Goal: Information Seeking & Learning: Learn about a topic

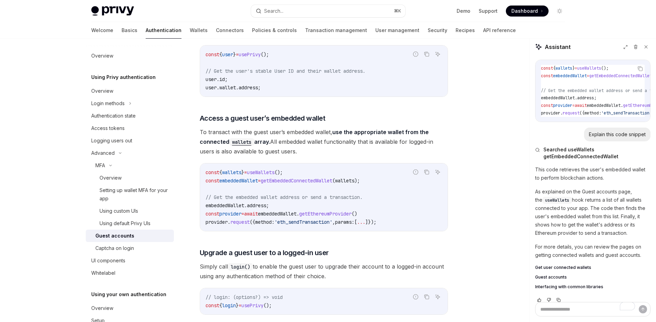
scroll to position [209, 0]
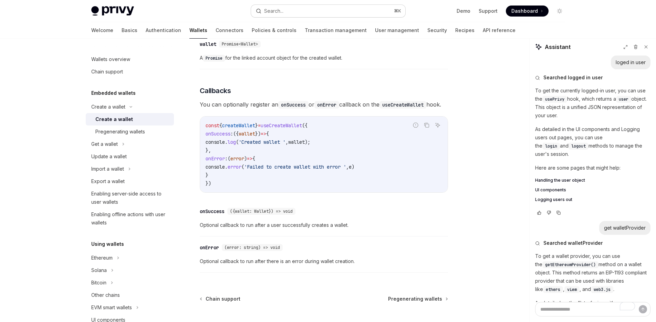
scroll to position [319, 0]
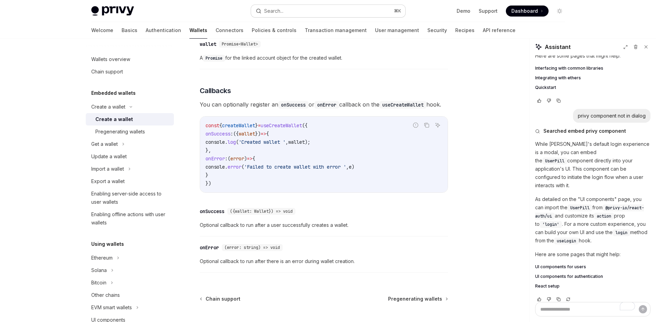
click at [298, 8] on button "Search... ⌘ K" at bounding box center [328, 11] width 154 height 12
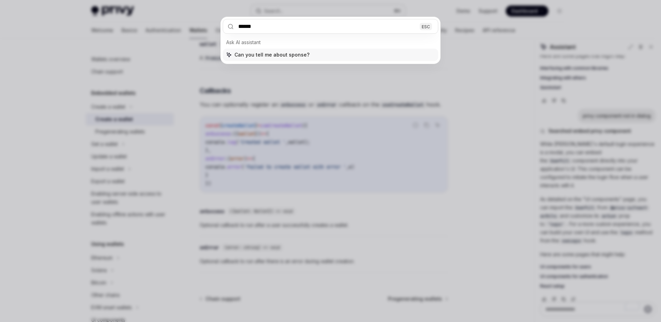
type input "*******"
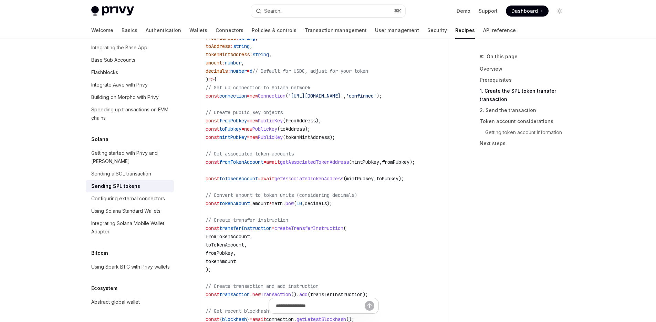
scroll to position [507, 0]
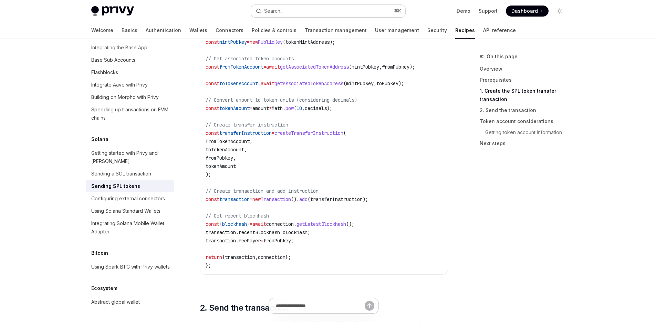
click at [310, 12] on button "Search... ⌘ K" at bounding box center [328, 11] width 154 height 12
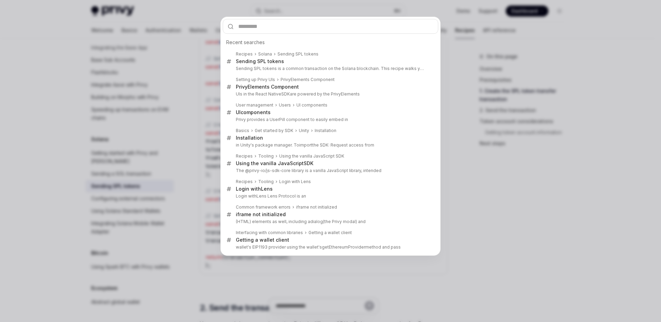
click at [525, 173] on div "Recent searches Recipes Solana Sending SPL tokens Sending SPL tokens Sending SP…" at bounding box center [330, 161] width 661 height 322
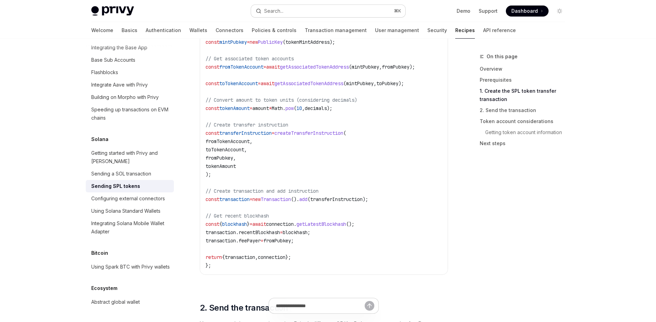
click at [318, 12] on button "Search... ⌘ K" at bounding box center [328, 11] width 154 height 12
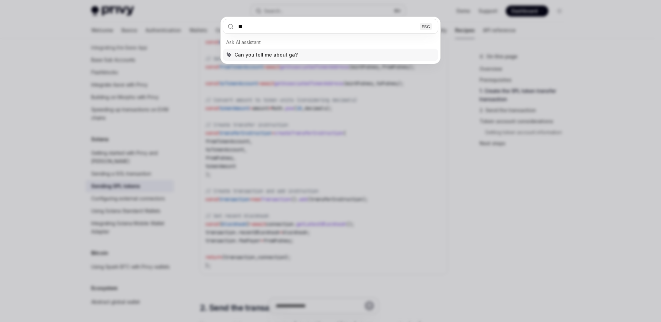
type input "***"
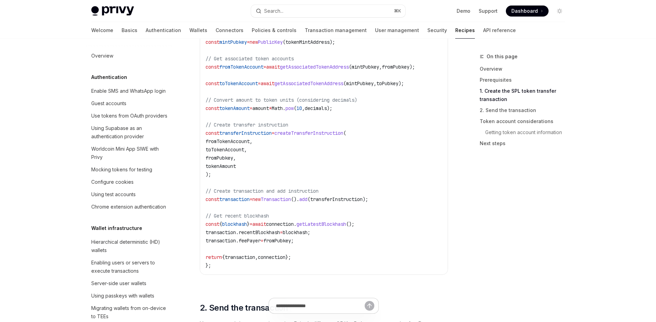
scroll to position [13, 0]
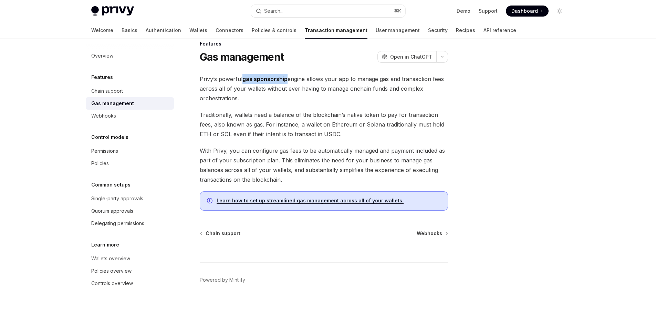
drag, startPoint x: 287, startPoint y: 80, endPoint x: 243, endPoint y: 79, distance: 43.4
click at [243, 79] on strong "gas sponsorship" at bounding box center [265, 78] width 45 height 7
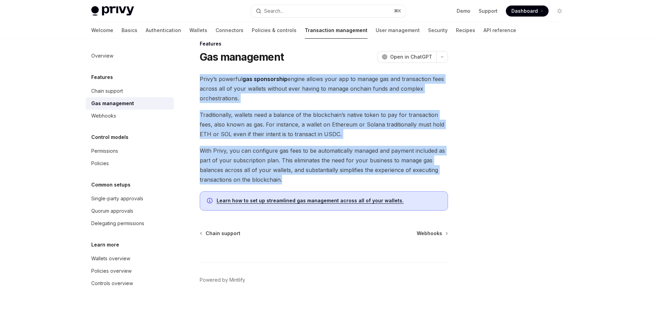
drag, startPoint x: 200, startPoint y: 80, endPoint x: 288, endPoint y: 183, distance: 135.2
click at [288, 183] on div "Privy’s powerful gas sponsorship engine allows your app to manage gas and trans…" at bounding box center [324, 142] width 248 height 136
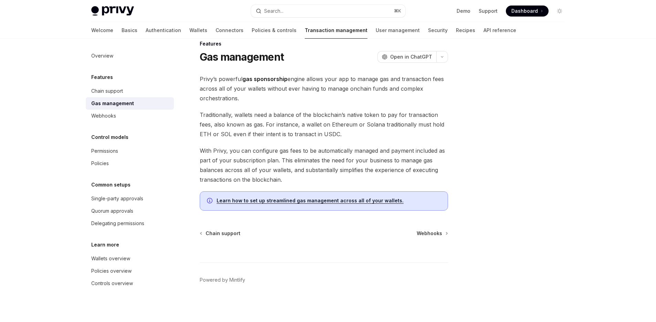
click at [297, 186] on div "Privy’s powerful gas sponsorship engine allows your app to manage gas and trans…" at bounding box center [324, 142] width 248 height 136
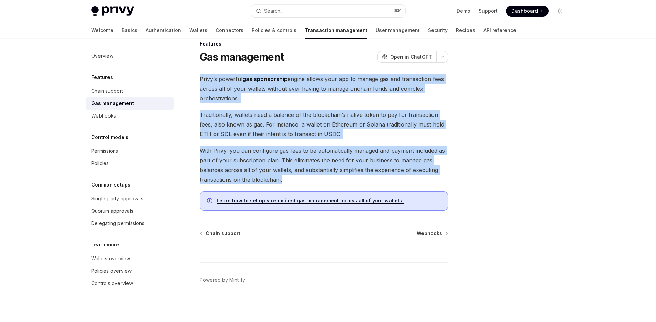
drag, startPoint x: 294, startPoint y: 187, endPoint x: 188, endPoint y: 64, distance: 161.9
click at [188, 64] on div "Features Gas management OpenAI Open in ChatGPT OpenAI Open in ChatGPT Privy’s p…" at bounding box center [259, 181] width 380 height 282
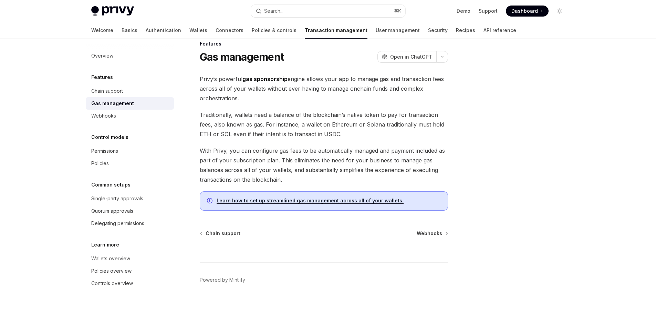
click at [263, 113] on span "Traditionally, wallets need a balance of the blockchain’s native token to pay f…" at bounding box center [324, 124] width 248 height 29
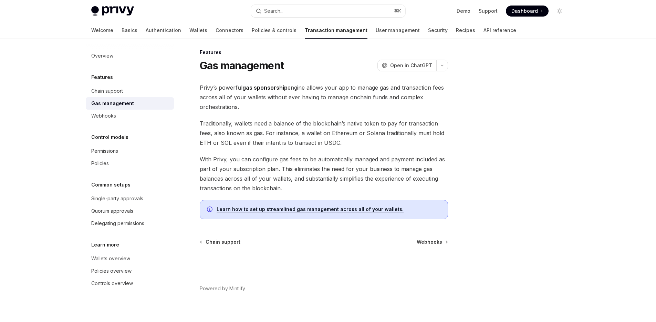
scroll to position [0, 0]
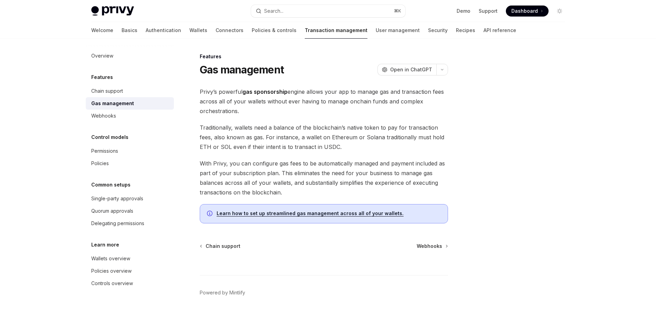
click at [268, 98] on span "Privy’s powerful gas sponsorship engine allows your app to manage gas and trans…" at bounding box center [324, 101] width 248 height 29
click at [433, 245] on span "Webhooks" at bounding box center [429, 246] width 25 height 7
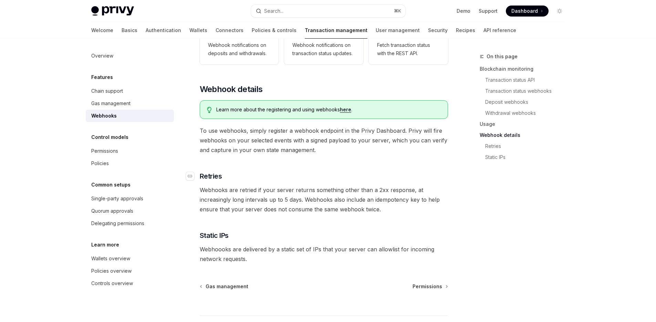
scroll to position [413, 0]
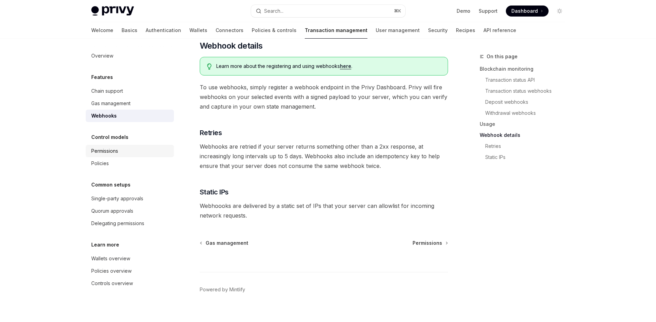
click at [130, 147] on div "Permissions" at bounding box center [130, 151] width 79 height 8
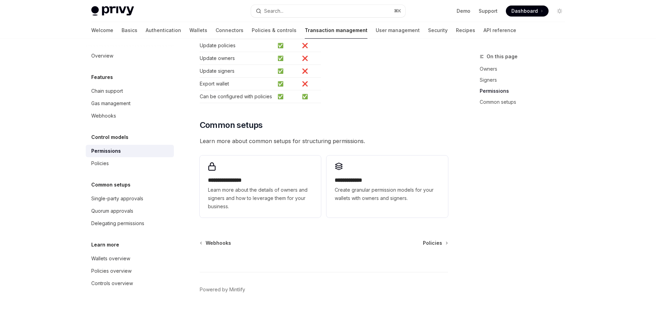
scroll to position [452, 0]
click at [124, 166] on div "Policies" at bounding box center [130, 163] width 79 height 8
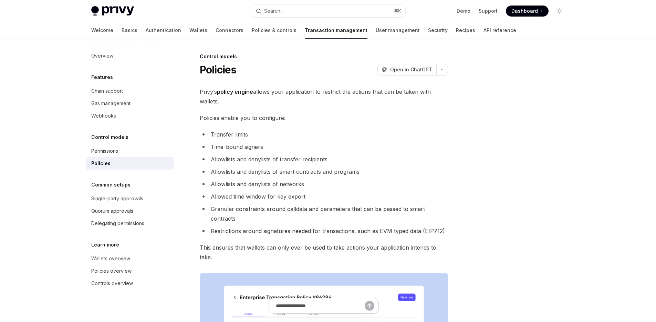
scroll to position [307, 0]
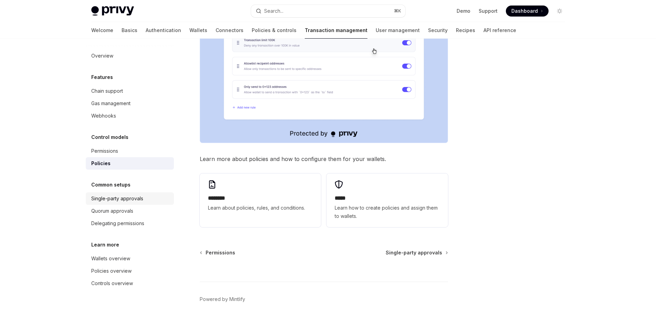
click at [125, 203] on link "Single-party approvals" at bounding box center [130, 198] width 88 height 12
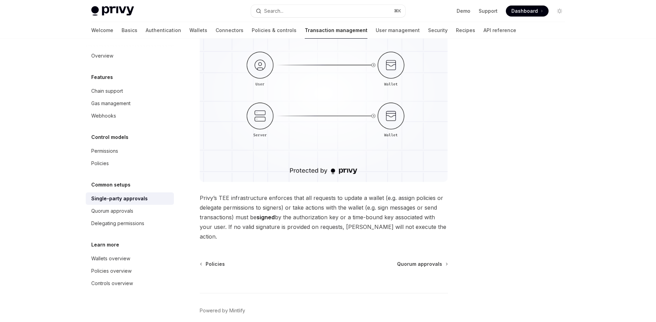
scroll to position [143, 0]
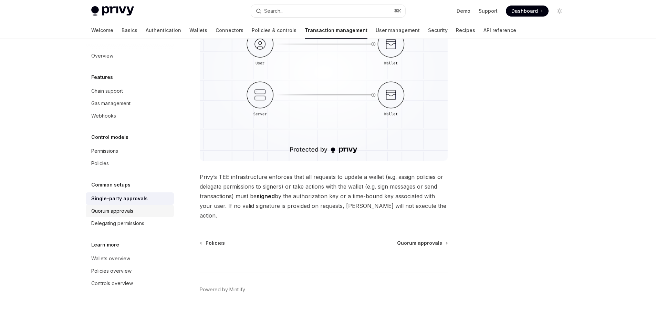
click at [110, 207] on div "Quorum approvals" at bounding box center [112, 211] width 42 height 8
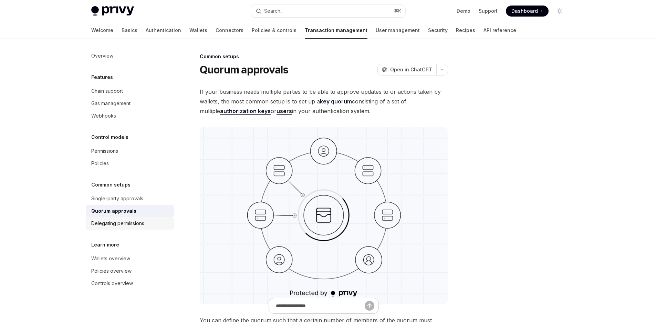
click at [130, 225] on div "Delegating permissions" at bounding box center [117, 223] width 53 height 8
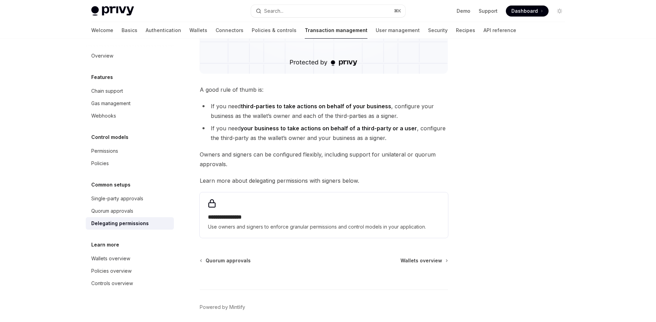
scroll to position [240, 0]
click at [103, 261] on div "Wallets overview" at bounding box center [110, 258] width 39 height 8
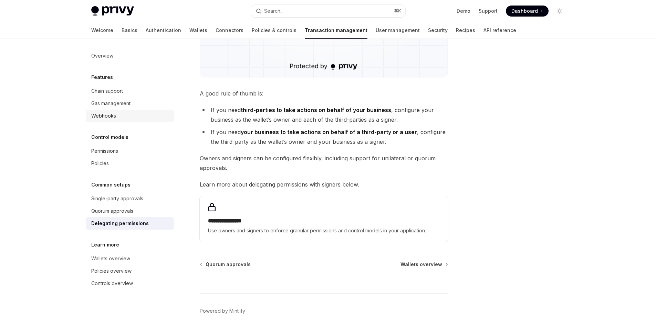
scroll to position [240, 0]
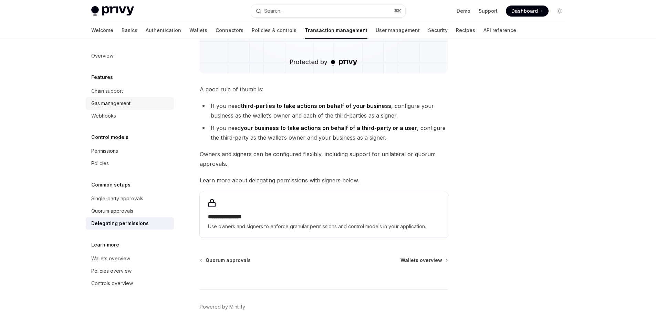
click at [113, 101] on div "Gas management" at bounding box center [110, 103] width 39 height 8
type textarea "*"
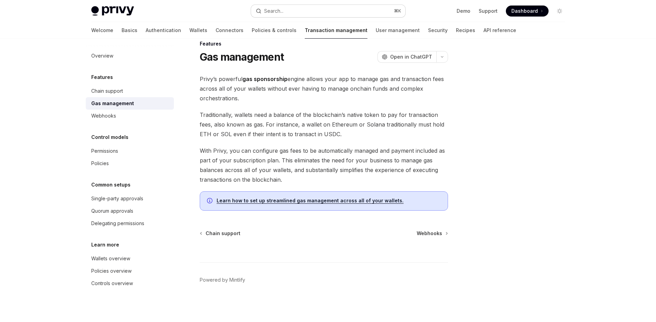
click at [304, 10] on button "Search... ⌘ K" at bounding box center [328, 11] width 154 height 12
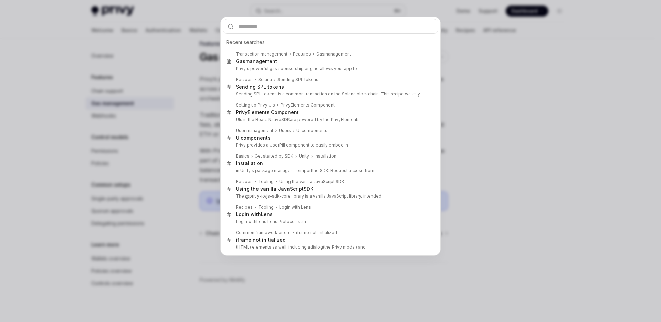
type input "**********"
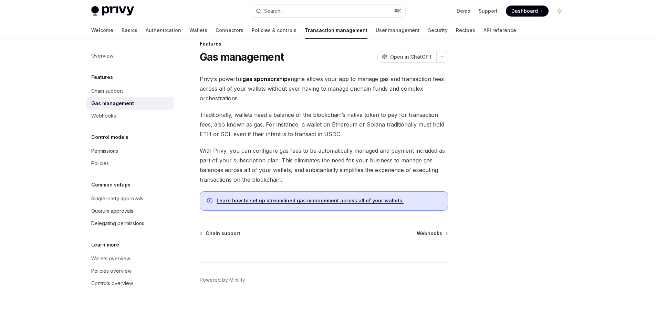
type textarea "*"
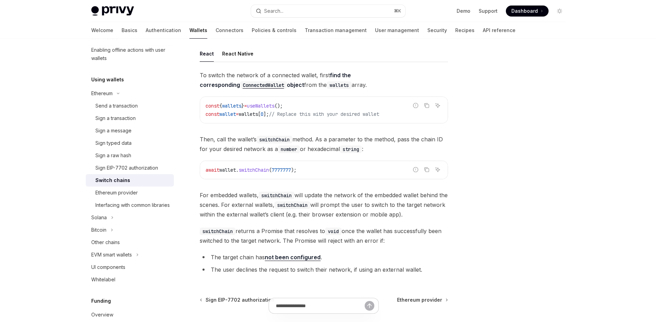
scroll to position [43, 0]
click at [268, 169] on span "switchChain" at bounding box center [254, 168] width 30 height 6
copy span "switchChain"
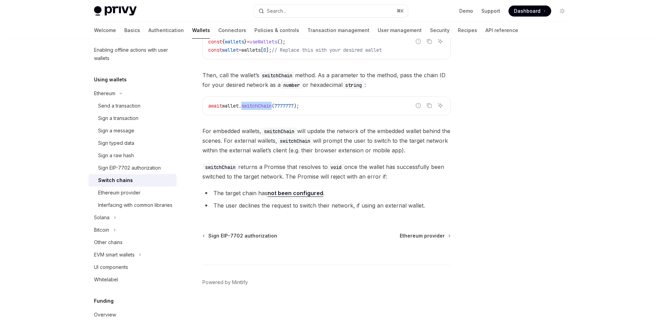
scroll to position [106, 0]
click at [331, 13] on button "Search... ⌘ K" at bounding box center [328, 11] width 154 height 12
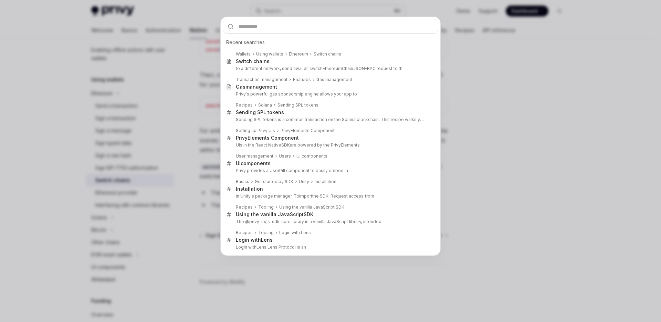
type input "**********"
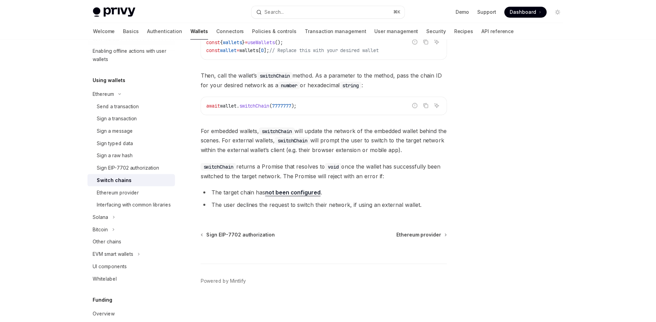
scroll to position [39, 0]
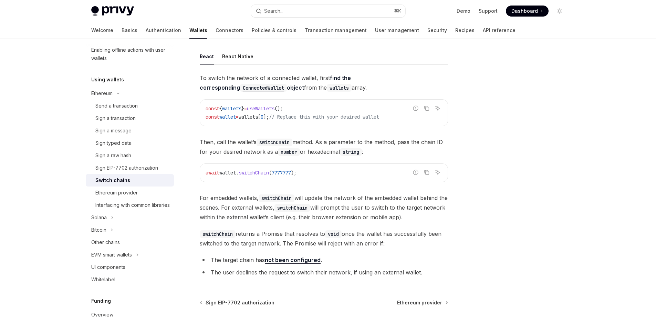
type textarea "*"
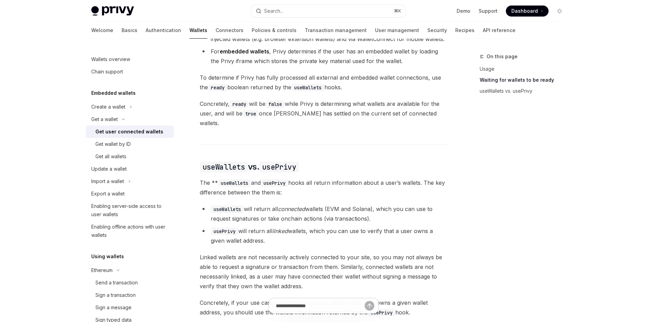
scroll to position [599, 0]
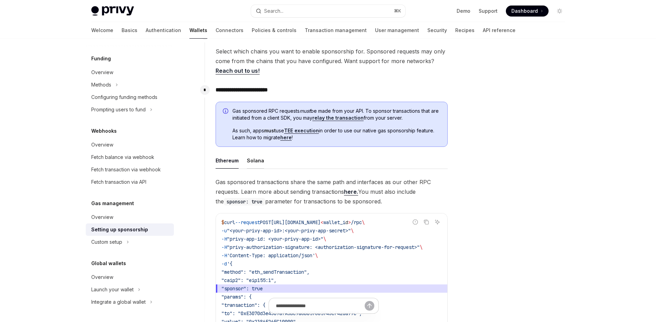
scroll to position [424, 0]
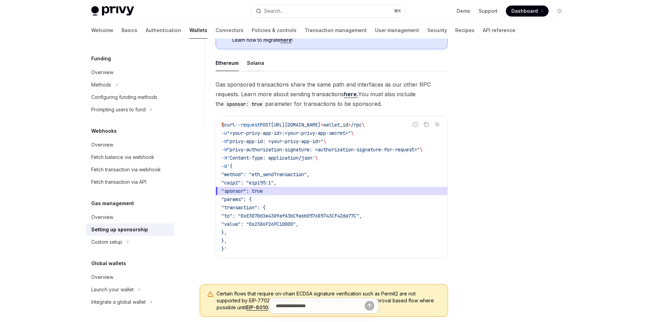
click at [252, 64] on button "Solana" at bounding box center [255, 63] width 17 height 16
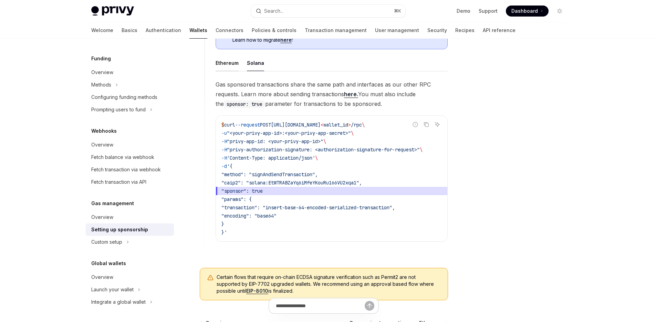
click at [231, 62] on button "Ethereum" at bounding box center [227, 63] width 23 height 16
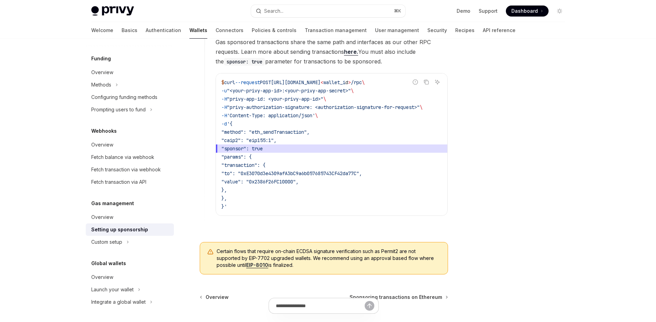
scroll to position [533, 0]
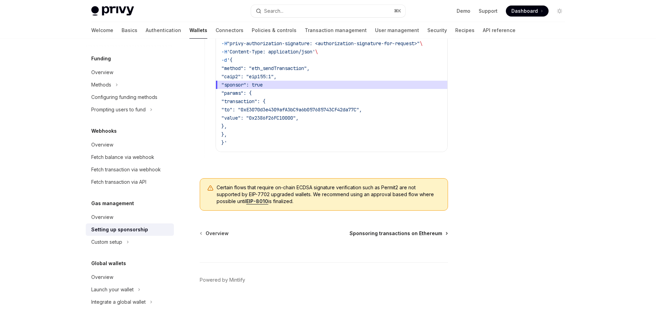
click at [408, 233] on span "Sponsoring transactions on Ethereum" at bounding box center [396, 233] width 93 height 7
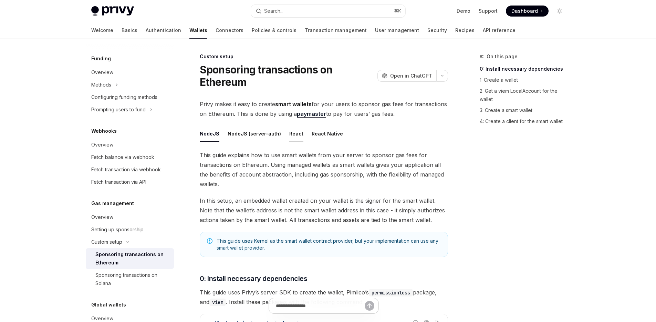
click at [294, 136] on button "React" at bounding box center [296, 133] width 14 height 16
type textarea "*"
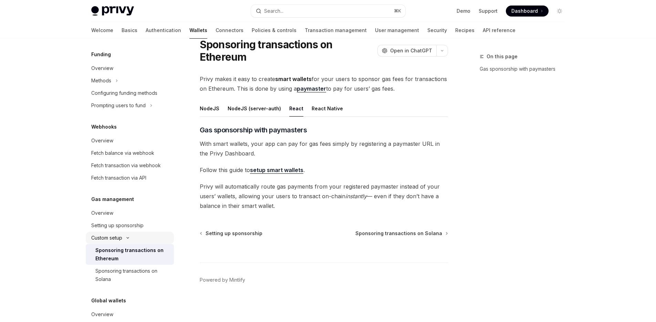
scroll to position [305, 0]
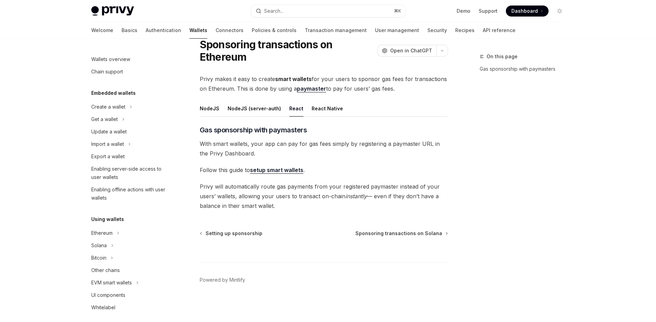
scroll to position [305, 0]
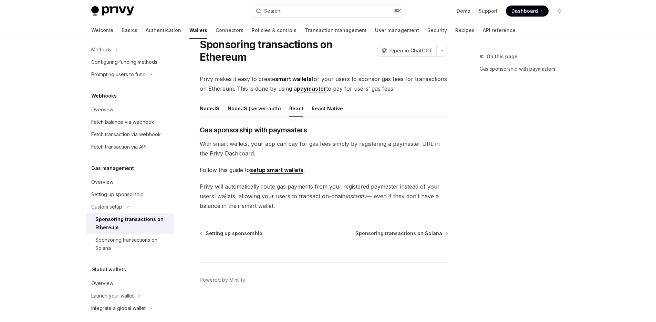
click at [323, 187] on span "Privy will automatically route gas payments from your registered paymaster inst…" at bounding box center [324, 196] width 248 height 29
drag, startPoint x: 209, startPoint y: 189, endPoint x: 252, endPoint y: 189, distance: 43.1
click at [252, 189] on span "Privy will automatically route gas payments from your registered paymaster inst…" at bounding box center [324, 196] width 248 height 29
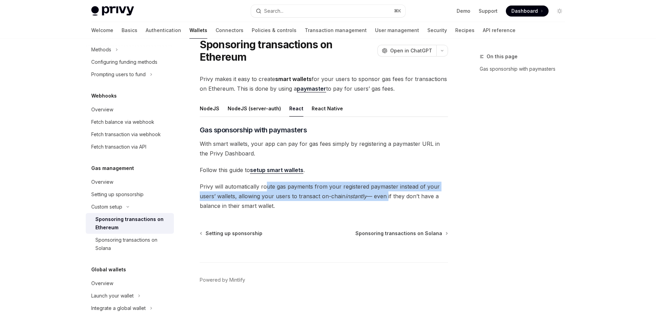
drag, startPoint x: 265, startPoint y: 187, endPoint x: 403, endPoint y: 195, distance: 138.7
click at [394, 194] on span "Privy will automatically route gas payments from your registered paymaster inst…" at bounding box center [324, 196] width 248 height 29
click at [395, 234] on span "Sponsoring transactions on Solana" at bounding box center [399, 233] width 87 height 7
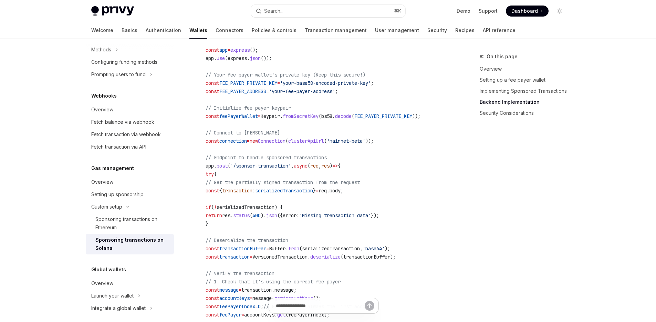
scroll to position [1411, 0]
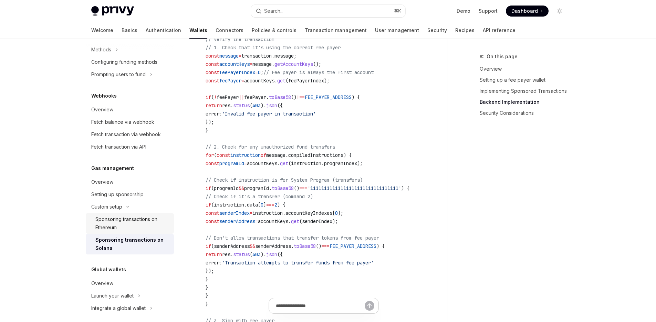
click at [132, 222] on div "Sponsoring transactions on Ethereum" at bounding box center [132, 223] width 74 height 17
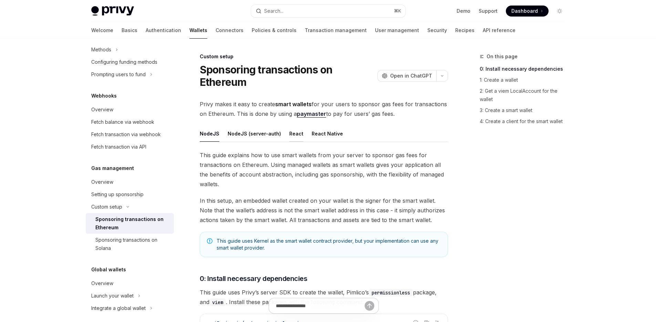
click at [290, 131] on button "React" at bounding box center [296, 133] width 14 height 16
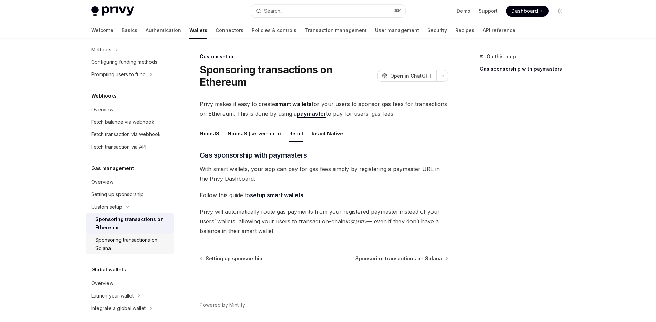
scroll to position [311, 0]
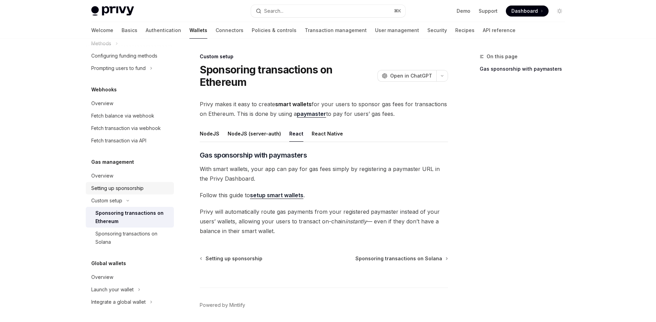
click at [129, 189] on div "Setting up sponsorship" at bounding box center [117, 188] width 52 height 8
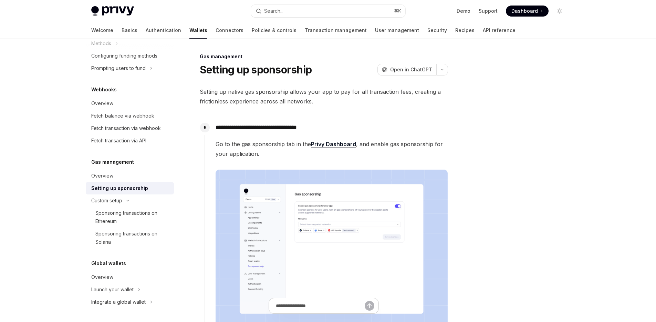
type textarea "*"
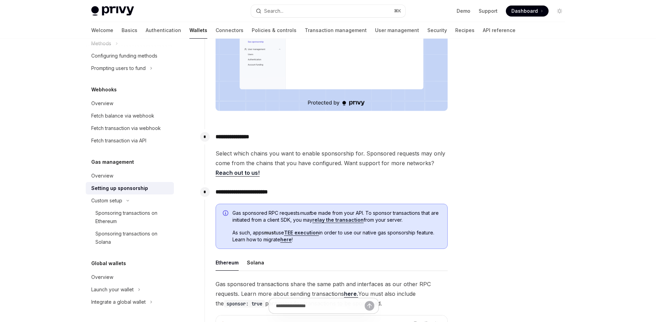
scroll to position [225, 0]
drag, startPoint x: 235, startPoint y: 135, endPoint x: 325, endPoint y: 140, distance: 89.7
click at [325, 140] on p "**********" at bounding box center [332, 137] width 232 height 10
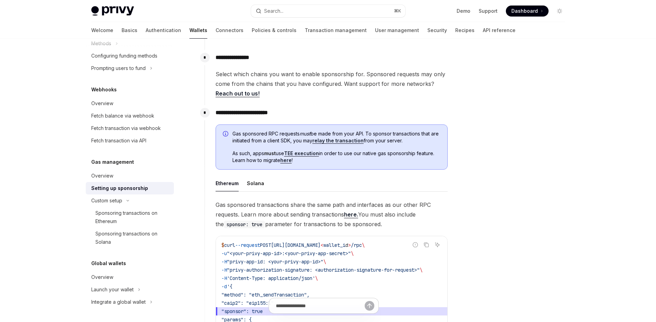
scroll to position [330, 0]
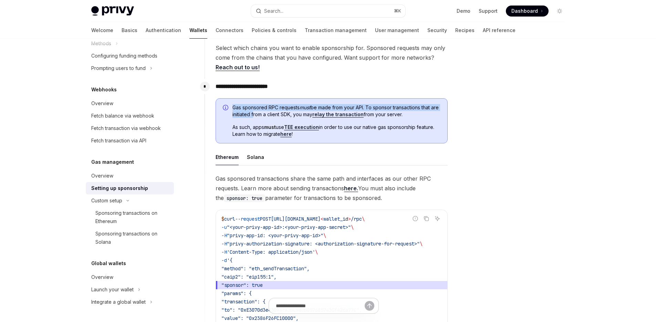
drag, startPoint x: 231, startPoint y: 107, endPoint x: 260, endPoint y: 112, distance: 29.6
click at [260, 112] on div "Gas sponsored RPC requests must be made from your API. To sponsor transactions …" at bounding box center [332, 120] width 232 height 45
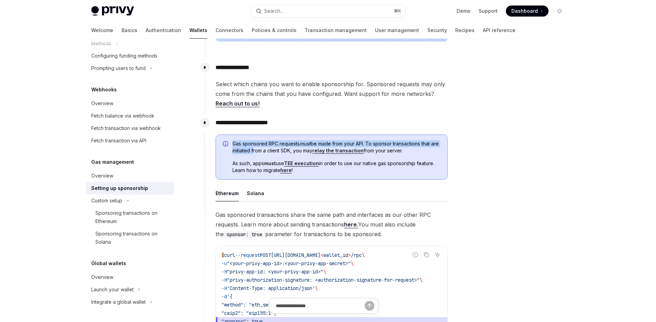
scroll to position [0, 0]
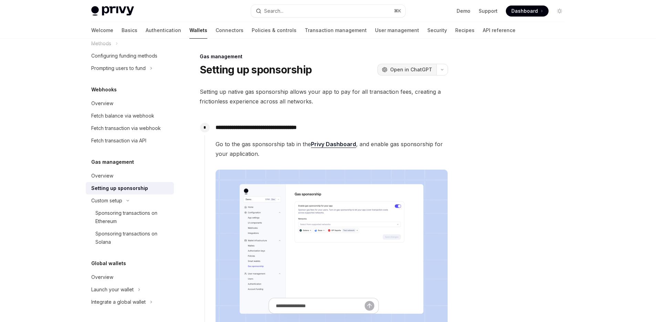
click at [400, 70] on span "Open in ChatGPT" at bounding box center [411, 69] width 42 height 7
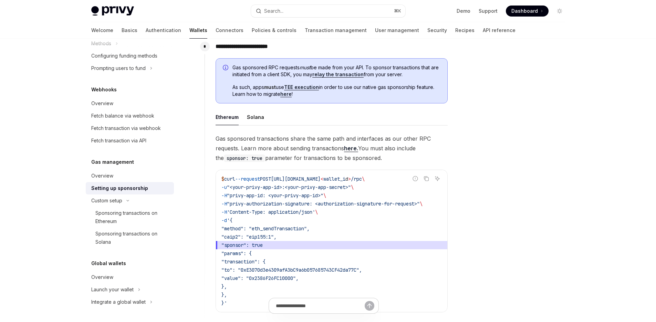
scroll to position [380, 0]
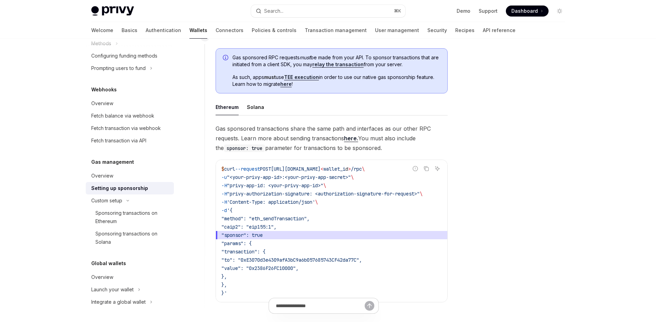
click at [303, 139] on span "Gas sponsored transactions share the same path and interfaces as our other RPC …" at bounding box center [332, 138] width 232 height 29
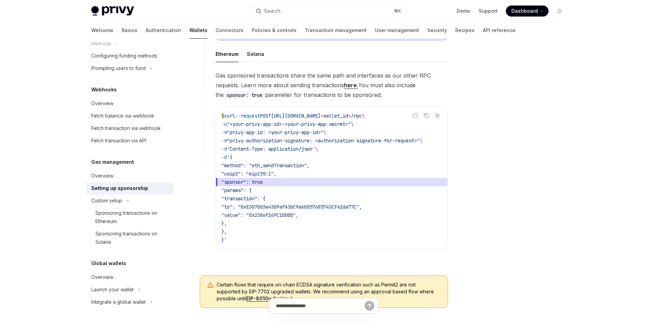
scroll to position [461, 0]
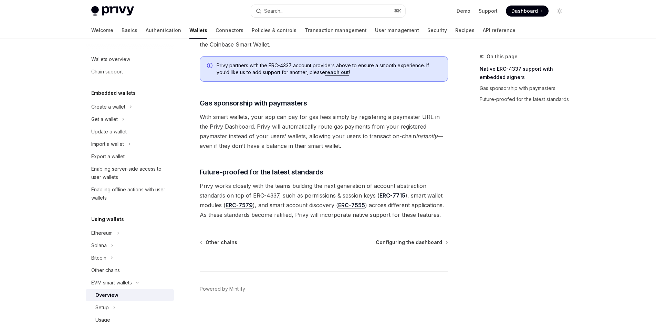
scroll to position [509, 0]
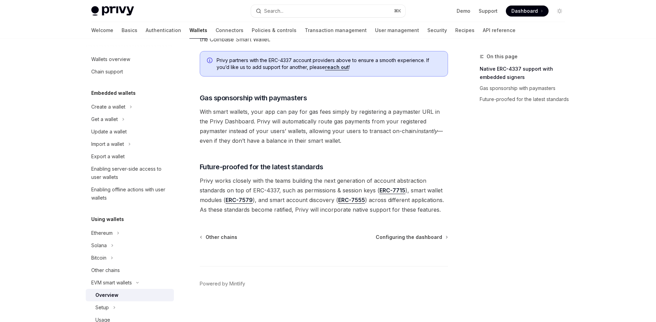
drag, startPoint x: 259, startPoint y: 110, endPoint x: 381, endPoint y: 145, distance: 127.0
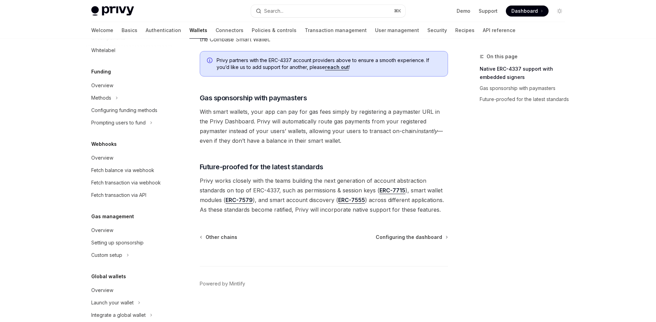
scroll to position [307, 0]
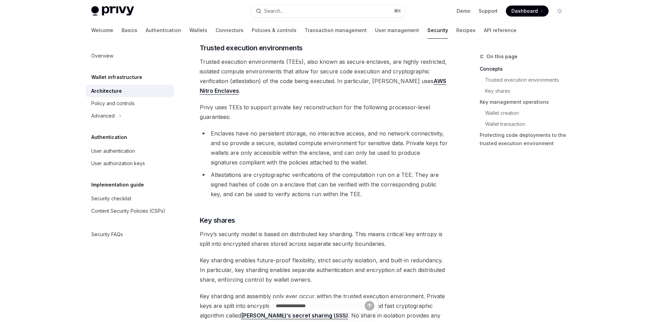
scroll to position [146, 0]
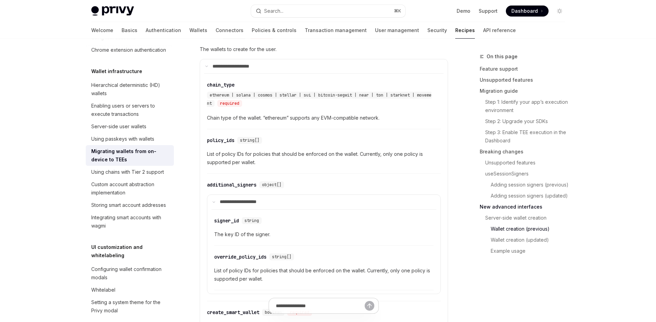
scroll to position [1754, 0]
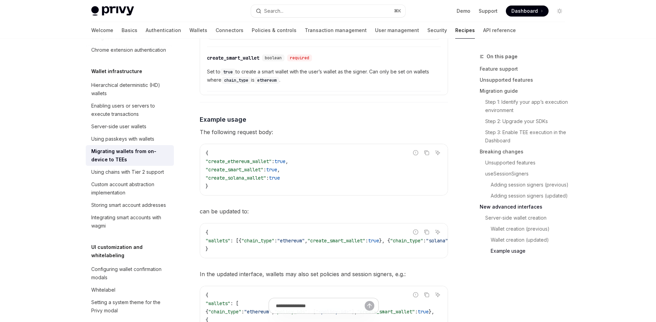
scroll to position [2384, 0]
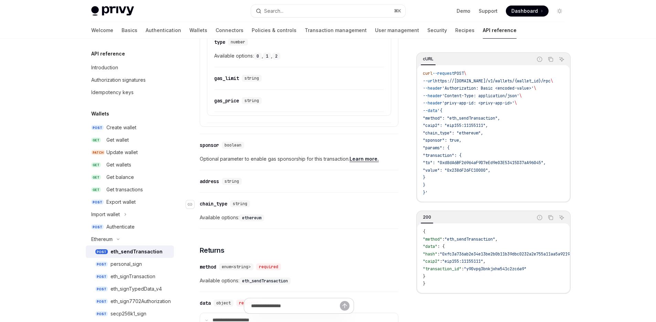
scroll to position [661, 0]
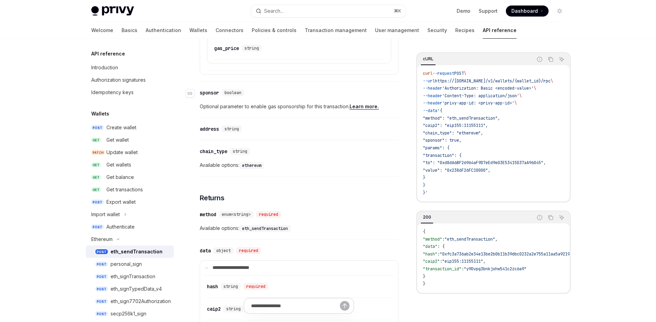
click at [234, 92] on span "boolean" at bounding box center [233, 93] width 17 height 6
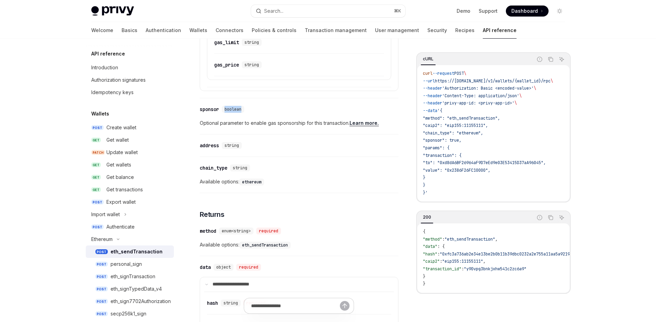
scroll to position [804, 0]
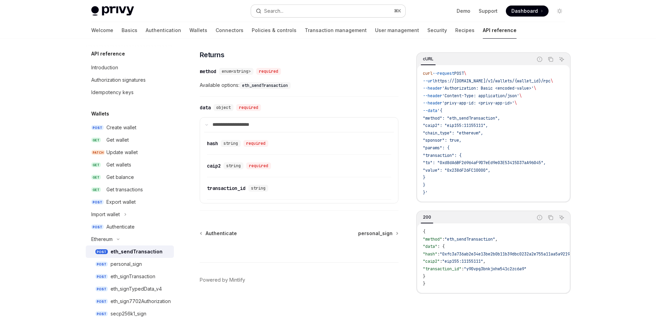
click at [299, 10] on button "Search... ⌘ K" at bounding box center [328, 11] width 154 height 12
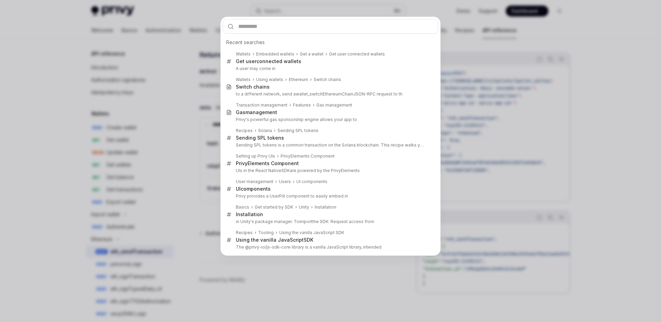
type input "**********"
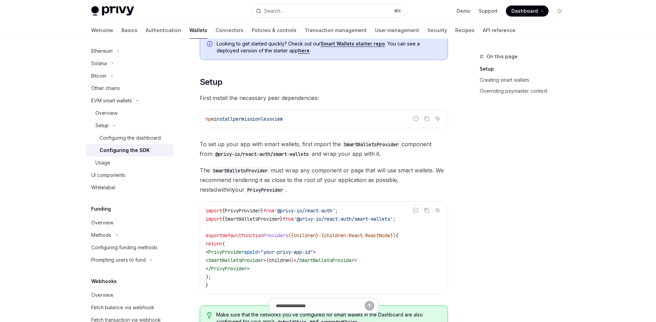
scroll to position [100, 0]
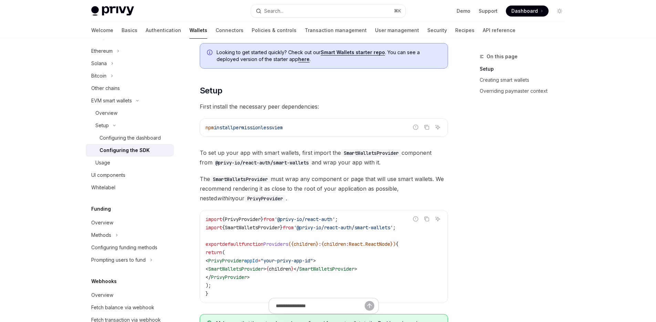
drag, startPoint x: 322, startPoint y: 128, endPoint x: 309, endPoint y: 127, distance: 13.5
click at [315, 128] on code "npm install permissionless viem" at bounding box center [324, 127] width 237 height 8
drag, startPoint x: 269, startPoint y: 126, endPoint x: 218, endPoint y: 129, distance: 51.1
click at [218, 129] on code "npm install permissionless viem" at bounding box center [324, 127] width 237 height 8
copy span "install permissionless viem"
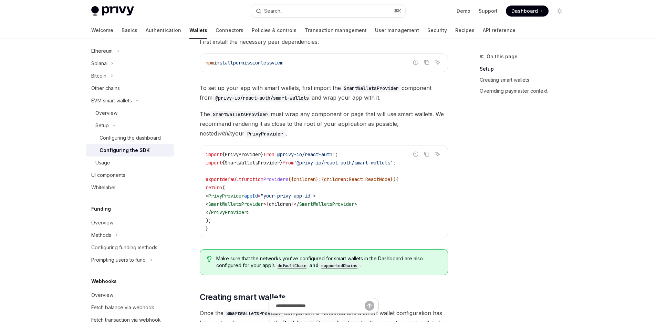
scroll to position [173, 0]
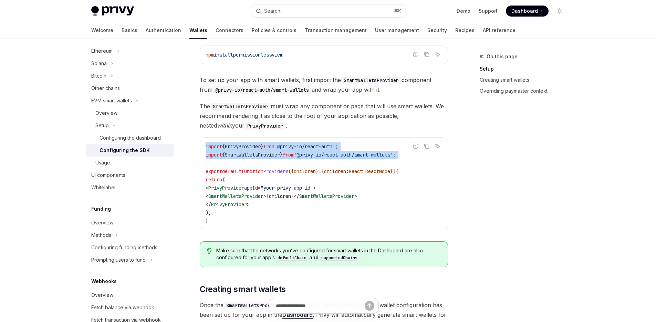
drag, startPoint x: 421, startPoint y: 156, endPoint x: 285, endPoint y: 159, distance: 136.1
click at [285, 159] on div "Report incorrect code Copy Ask AI import { PrivyProvider } from '@privy-io/reac…" at bounding box center [324, 183] width 248 height 93
click at [355, 158] on code "import { PrivyProvider } from '@privy-io/react-auth' ; import { SmartWalletsPro…" at bounding box center [324, 183] width 237 height 83
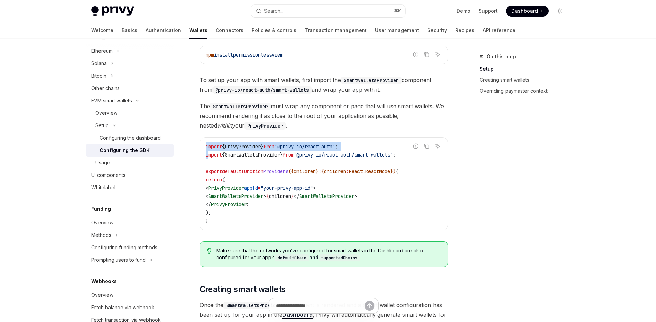
drag, startPoint x: 207, startPoint y: 154, endPoint x: 416, endPoint y: 157, distance: 208.8
click at [416, 157] on div "Report incorrect code Copy Ask AI import { PrivyProvider } from '@privy-io/reac…" at bounding box center [324, 183] width 248 height 93
click at [418, 156] on div "Report incorrect code" at bounding box center [415, 156] width 49 height 7
drag, startPoint x: 407, startPoint y: 155, endPoint x: 268, endPoint y: 154, distance: 138.8
click at [281, 155] on div "Report incorrect code Copy Ask AI import { PrivyProvider } from '@privy-io/reac…" at bounding box center [324, 183] width 248 height 93
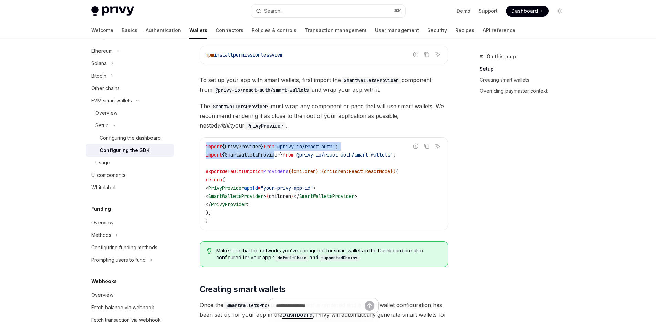
drag, startPoint x: 231, startPoint y: 156, endPoint x: 212, endPoint y: 157, distance: 19.6
click at [230, 156] on span "SmartWalletsProvider" at bounding box center [252, 155] width 55 height 6
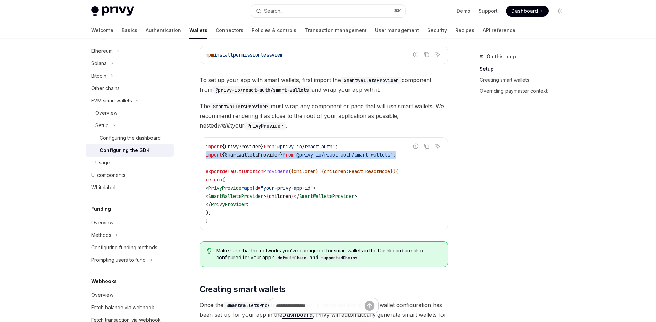
drag, startPoint x: 206, startPoint y: 154, endPoint x: 413, endPoint y: 152, distance: 207.1
click at [396, 152] on span "import { SmartWalletsProvider } from '@privy-io/react-auth/smart-wallets' ;" at bounding box center [301, 155] width 190 height 6
copy span "import { SmartWalletsProvider } from '@privy-io/react-auth/smart-wallets' ;"
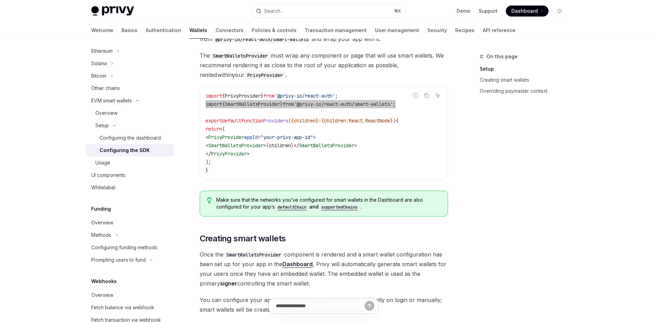
scroll to position [228, 0]
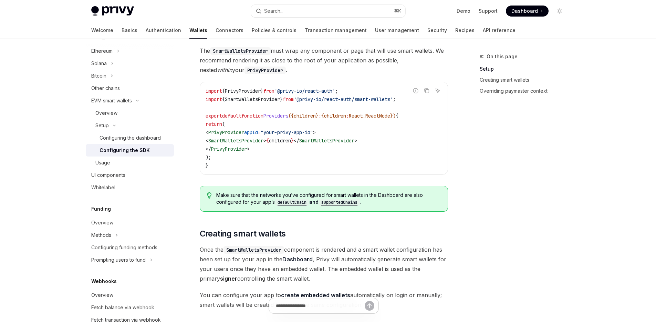
click at [244, 133] on span "PrivyProvider" at bounding box center [226, 132] width 36 height 6
click at [250, 138] on span "SmartWalletsProvider" at bounding box center [235, 140] width 55 height 6
copy span "SmartWalletsProvider"
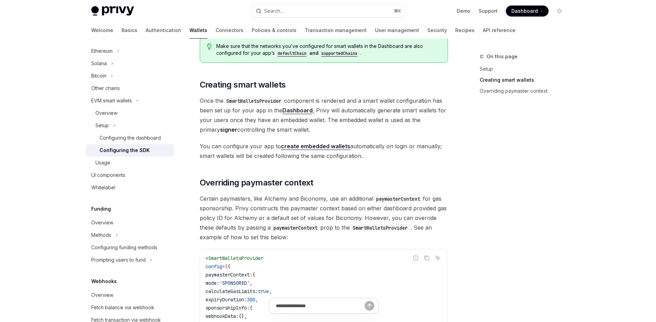
scroll to position [435, 0]
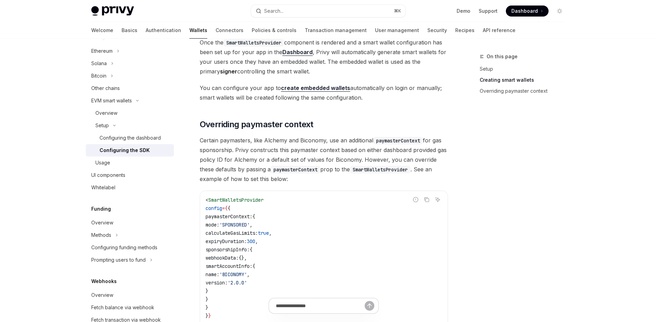
click at [467, 181] on div "On this page Setup Creating smart wallets Overriding paymaster context" at bounding box center [518, 186] width 105 height 269
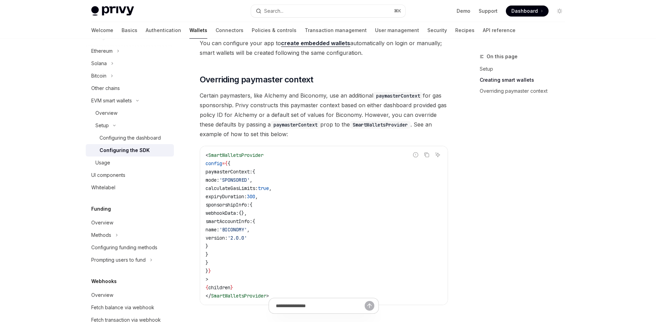
scroll to position [489, 0]
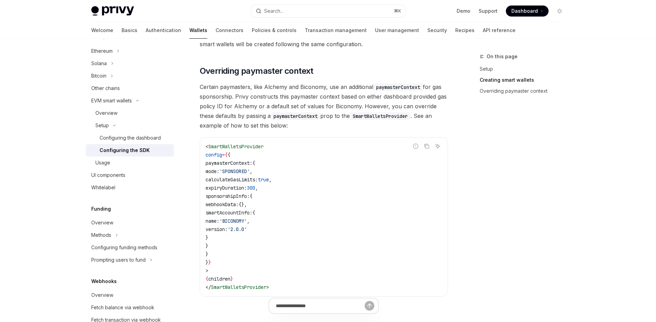
click at [295, 224] on code "< SmartWalletsProvider config = { { paymasterContext: { mode: 'SPONSORED' , cal…" at bounding box center [324, 216] width 237 height 149
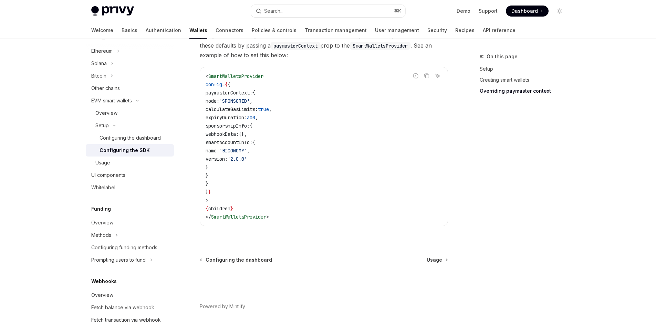
scroll to position [586, 0]
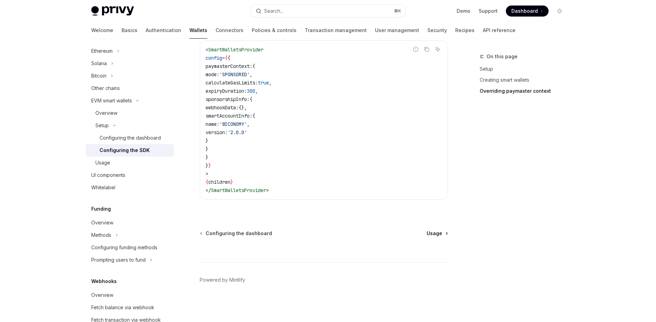
click at [440, 235] on span "Usage" at bounding box center [435, 233] width 16 height 7
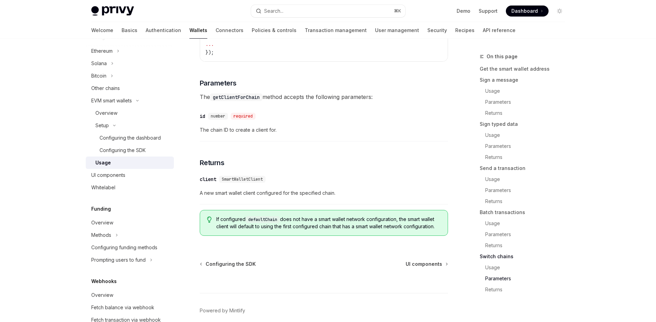
scroll to position [2126, 0]
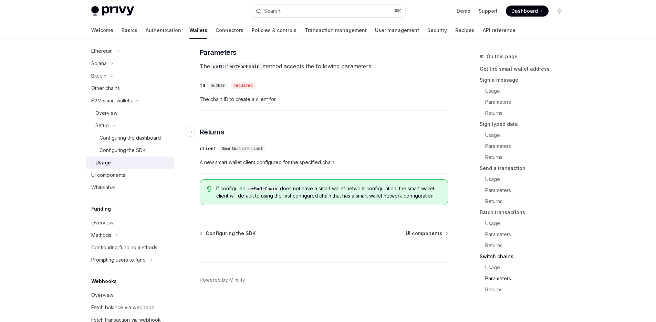
click at [316, 128] on h3 "​ Returns" at bounding box center [324, 132] width 248 height 10
click at [122, 147] on div "Configuring the SDK" at bounding box center [123, 150] width 46 height 8
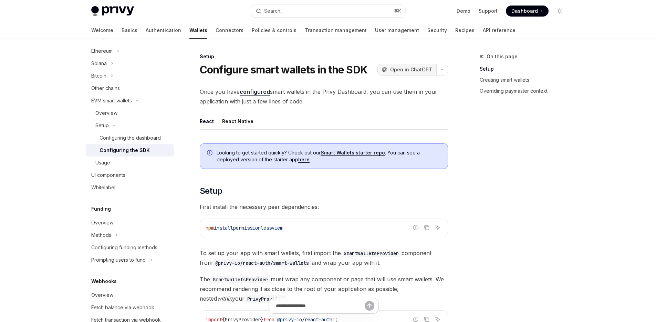
click at [405, 67] on span "Open in ChatGPT" at bounding box center [411, 69] width 42 height 7
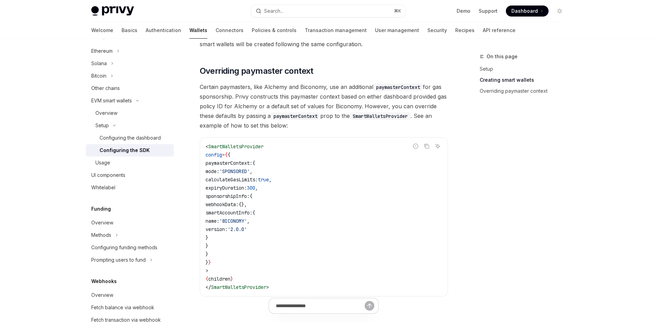
scroll to position [462, 0]
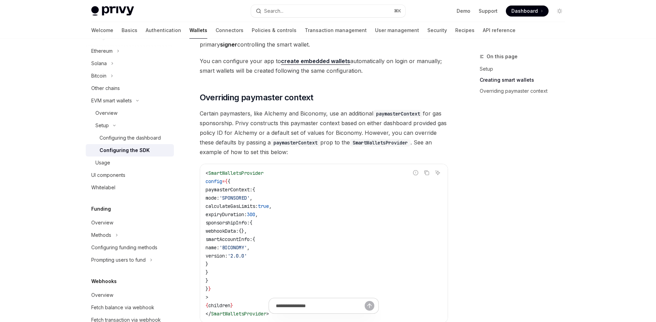
click at [366, 141] on code "SmartWalletsProvider" at bounding box center [380, 143] width 61 height 8
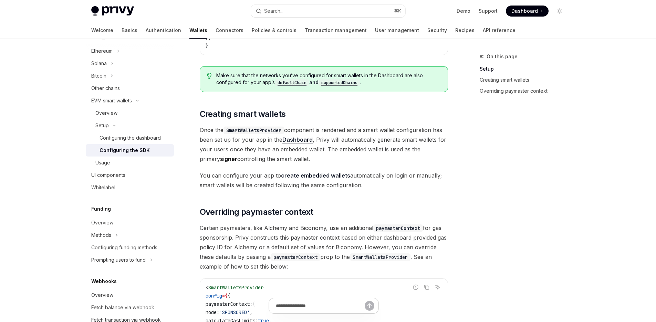
scroll to position [347, 0]
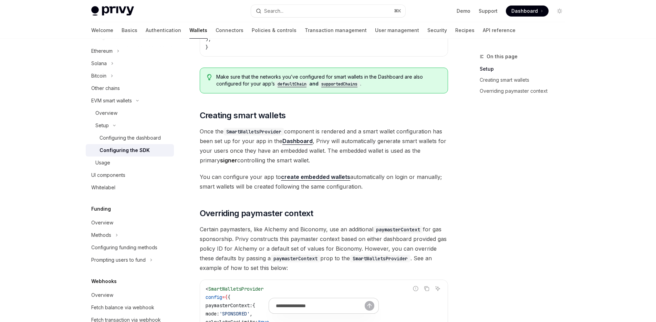
click at [299, 163] on span "Once the SmartWalletsProvider component is rendered and a smart wallet configur…" at bounding box center [324, 145] width 248 height 39
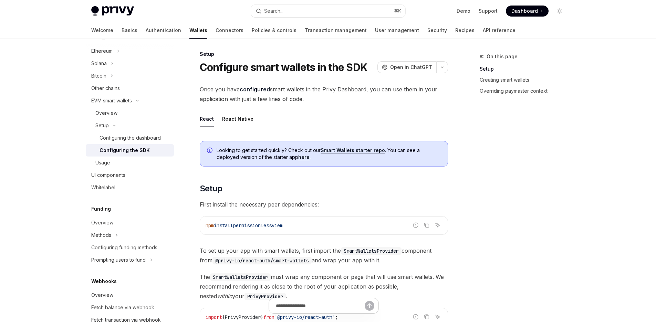
scroll to position [0, 0]
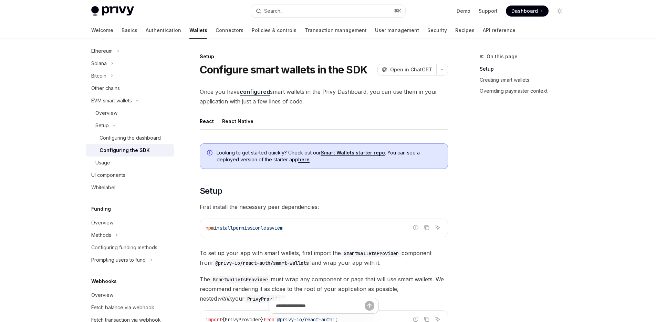
click at [117, 163] on div "Usage" at bounding box center [132, 162] width 74 height 8
type textarea "*"
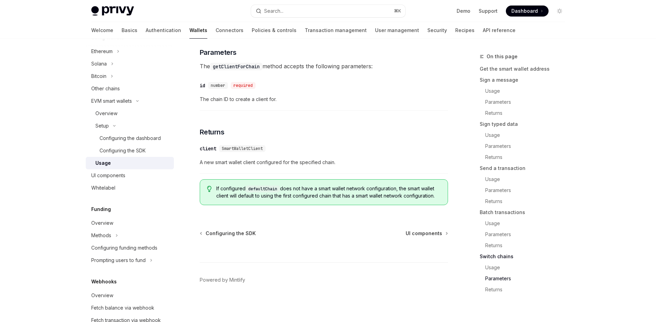
scroll to position [182, 0]
click at [337, 12] on button "Search... ⌘ K" at bounding box center [328, 11] width 154 height 12
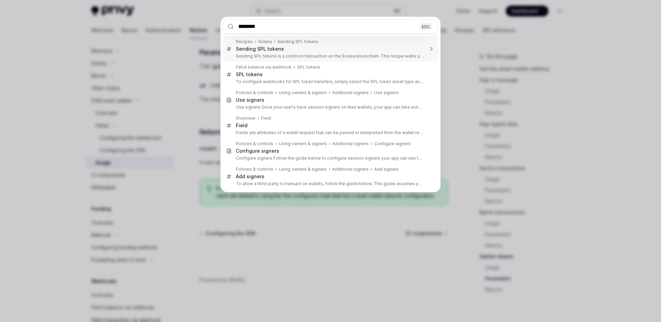
type input "*********"
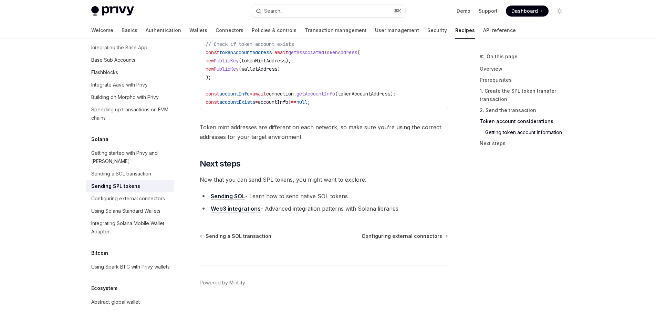
scroll to position [1159, 0]
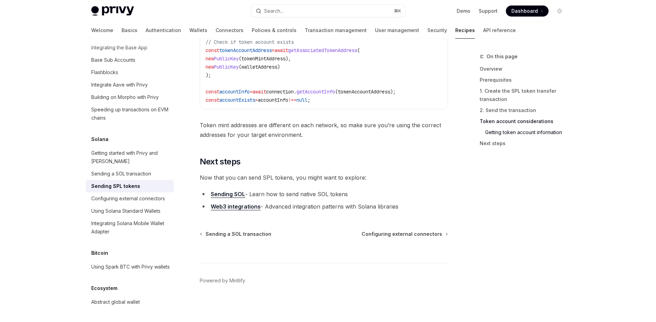
type textarea "*"
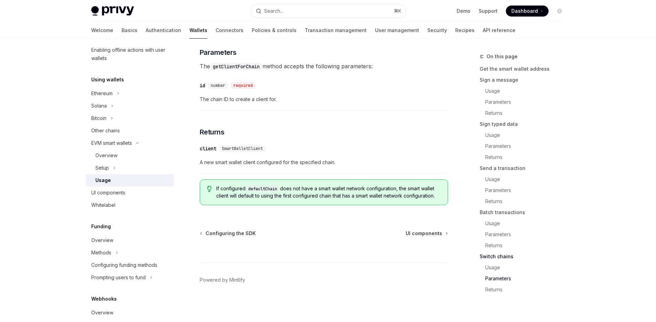
scroll to position [2126, 0]
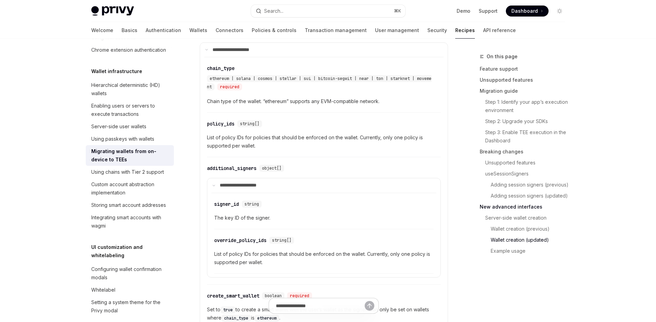
scroll to position [1960, 0]
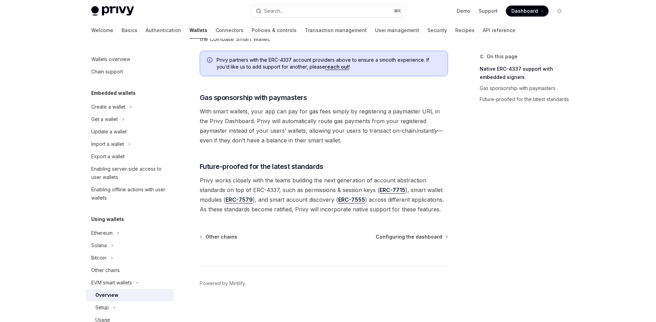
scroll to position [513, 0]
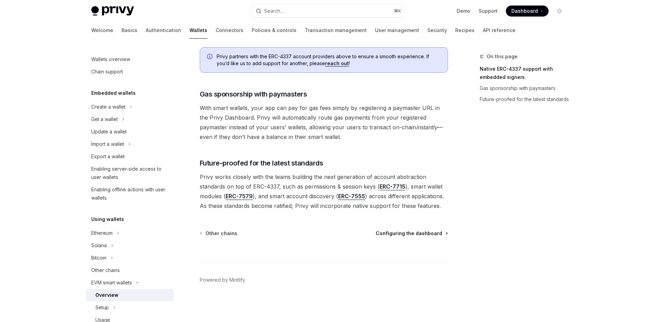
click at [406, 236] on span "Configuring the dashboard" at bounding box center [409, 233] width 66 height 7
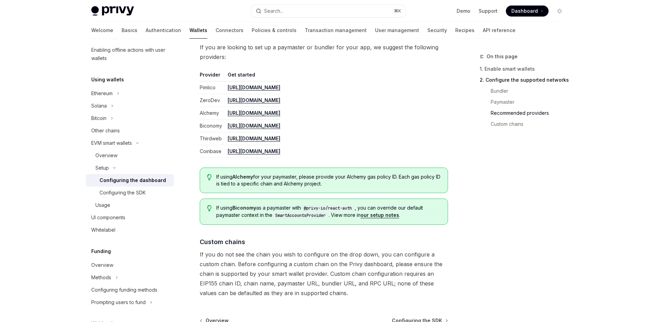
scroll to position [917, 0]
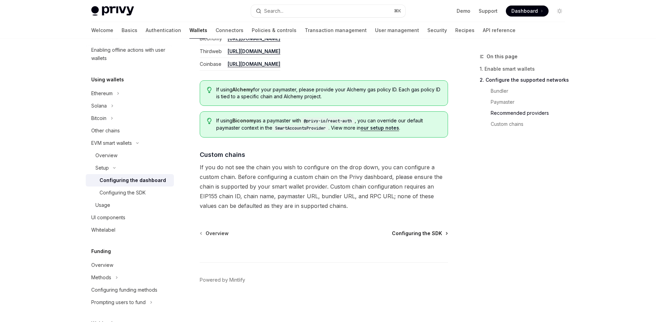
click at [410, 233] on span "Configuring the SDK" at bounding box center [417, 233] width 50 height 7
type textarea "*"
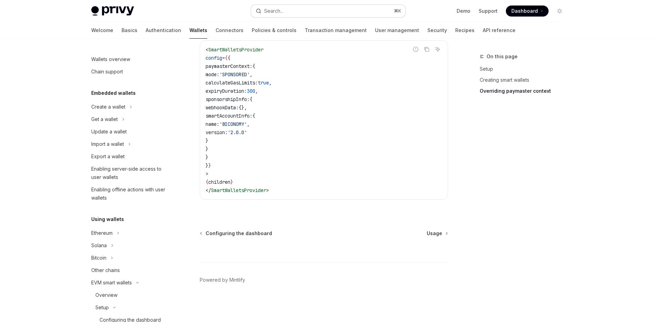
click at [302, 8] on button "Search... ⌘ K" at bounding box center [328, 11] width 154 height 12
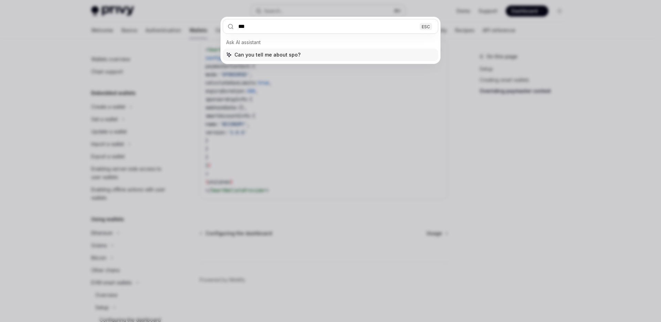
type input "****"
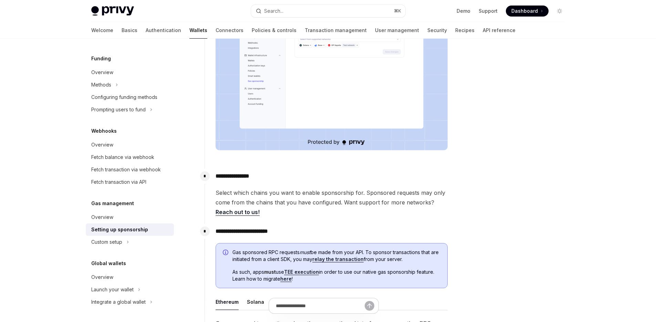
scroll to position [205, 0]
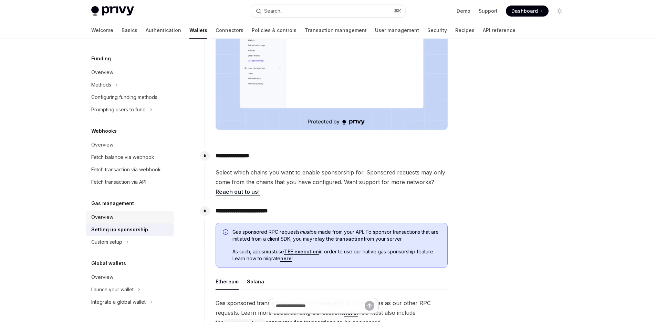
click at [110, 215] on div "Overview" at bounding box center [102, 217] width 22 height 8
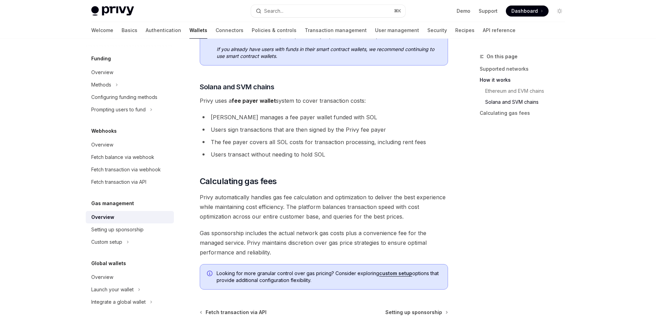
scroll to position [498, 0]
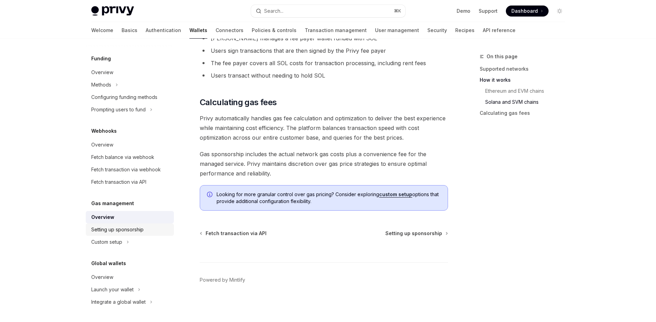
click at [115, 228] on div "Setting up sponsorship" at bounding box center [117, 229] width 52 height 8
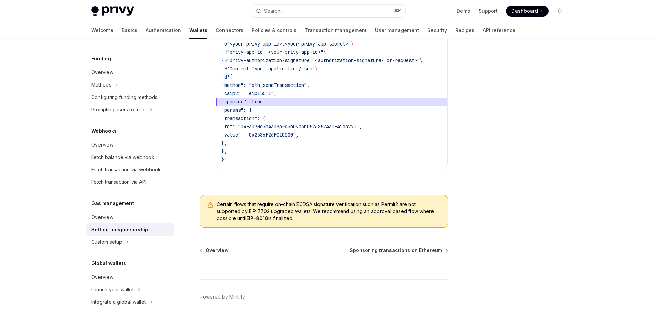
scroll to position [519, 0]
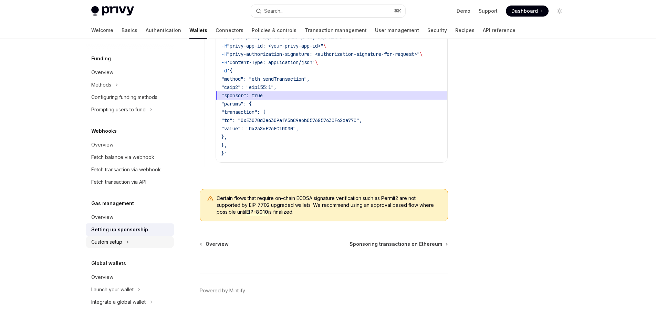
click at [144, 243] on button "Custom setup" at bounding box center [130, 242] width 88 height 12
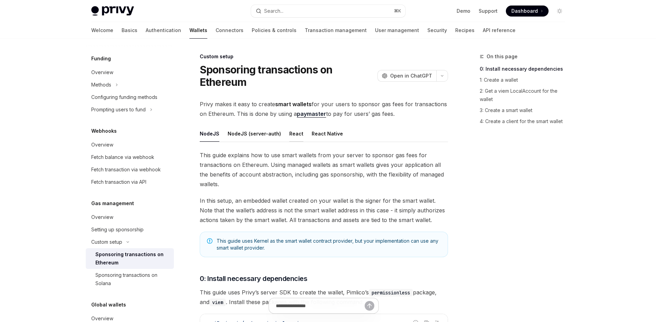
click at [291, 132] on button "React" at bounding box center [296, 133] width 14 height 16
type textarea "*"
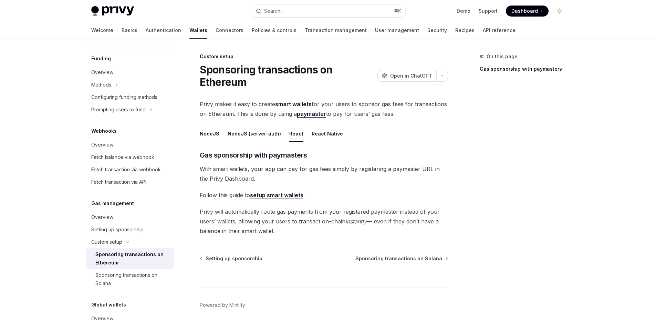
click at [334, 119] on div "Privy makes it easy to create smart wallets for your users to sponsor gas fees …" at bounding box center [324, 167] width 248 height 136
click at [222, 187] on div "​ Gas sponsorship with paymasters With smart wallets, your app can pay for gas …" at bounding box center [324, 192] width 248 height 85
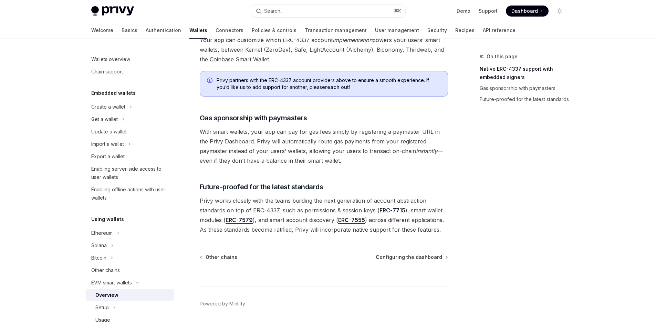
scroll to position [513, 0]
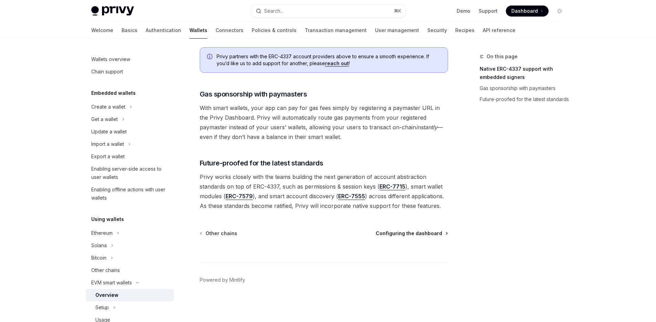
click at [409, 236] on span "Configuring the dashboard" at bounding box center [409, 233] width 66 height 7
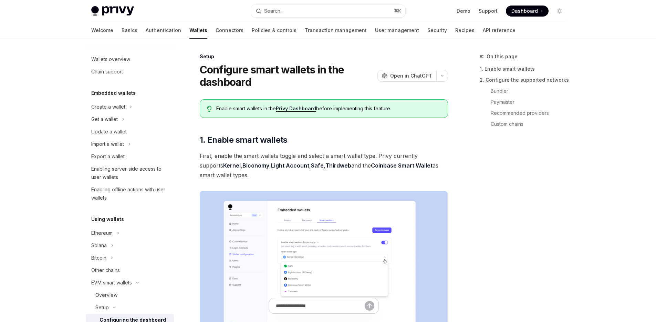
scroll to position [140, 0]
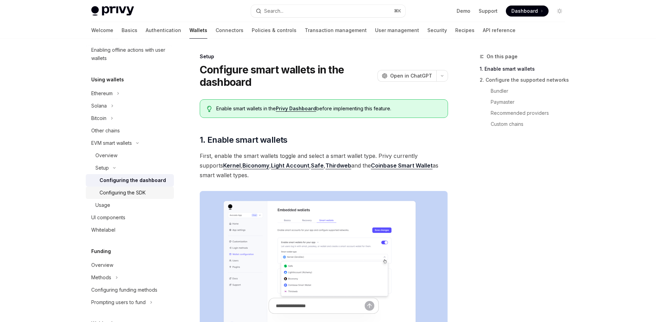
click at [124, 192] on div "Configuring the SDK" at bounding box center [123, 192] width 46 height 8
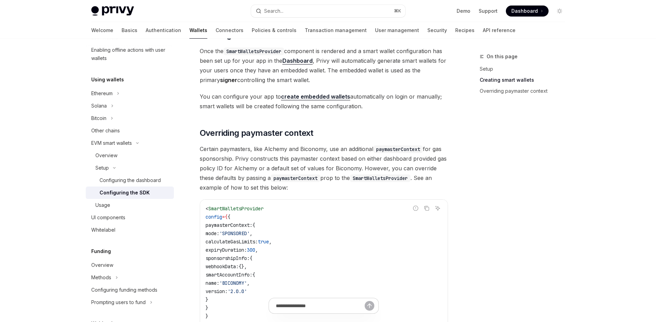
scroll to position [475, 0]
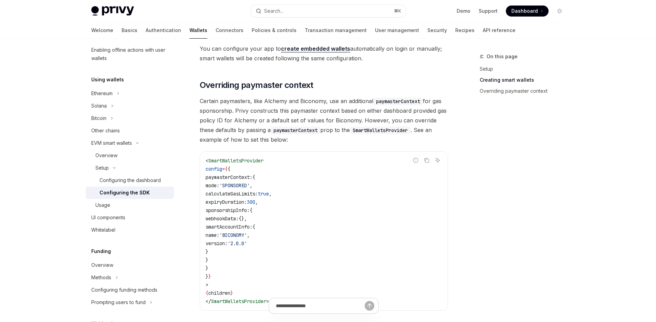
click at [226, 269] on code "< SmartWalletsProvider config = { { paymasterContext: { mode: 'SPONSORED' , cal…" at bounding box center [324, 230] width 237 height 149
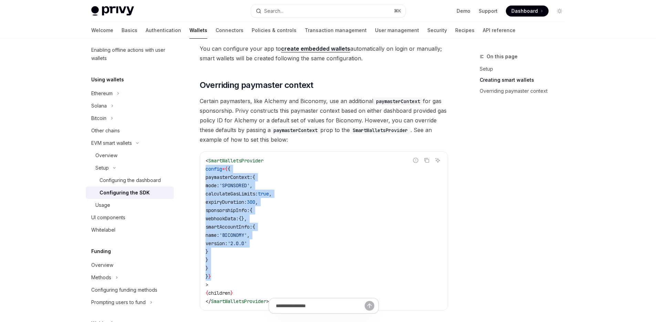
drag, startPoint x: 224, startPoint y: 277, endPoint x: 202, endPoint y: 167, distance: 112.1
click at [202, 167] on div "< SmartWalletsProvider config = { { paymasterContext: { mode: 'SPONSORED' , cal…" at bounding box center [324, 231] width 248 height 158
copy code "config = { { paymasterContext: { mode: 'SPONSORED' , calculateGasLimits: true ,…"
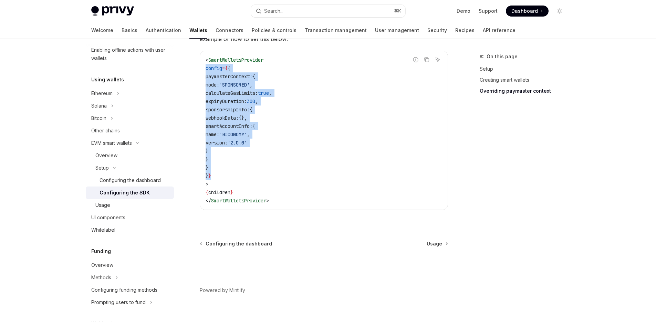
scroll to position [575, 0]
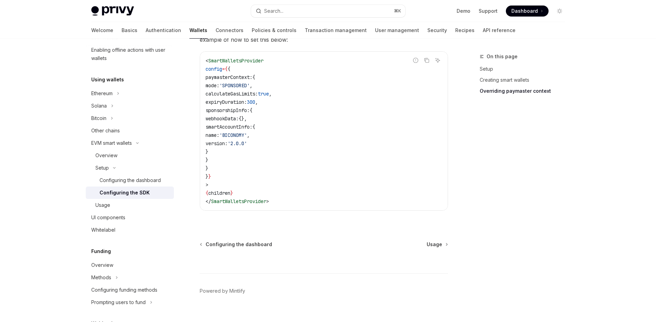
click at [475, 182] on div "On this page Setup Creating smart wallets Overriding paymaster context" at bounding box center [518, 186] width 105 height 269
click at [438, 244] on span "Usage" at bounding box center [435, 244] width 16 height 7
type textarea "*"
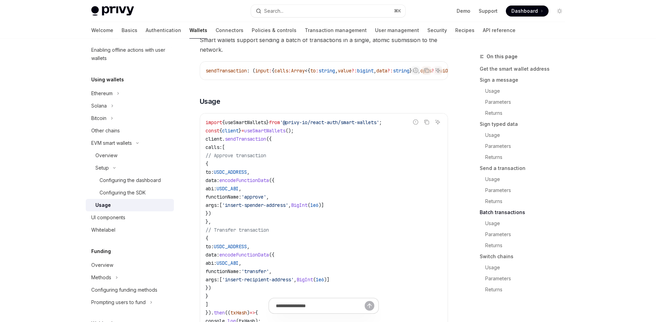
scroll to position [1433, 0]
drag, startPoint x: 406, startPoint y: 143, endPoint x: 201, endPoint y: 139, distance: 205.0
click at [201, 139] on div "import { useSmartWallets } from '@privy-io/react-auth/smart-wallets' ; const { …" at bounding box center [324, 226] width 248 height 225
copy span "import { useSmartWallets } from '@privy-io/react-auth/smart-wallets' ;"
click at [312, 152] on code "import { useSmartWallets } from '@privy-io/react-auth/smart-wallets' ; const { …" at bounding box center [324, 226] width 237 height 215
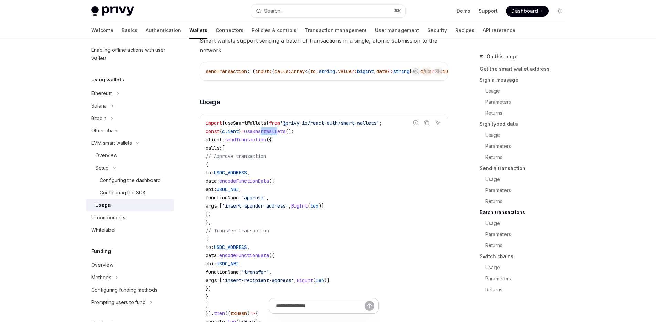
drag, startPoint x: 285, startPoint y: 148, endPoint x: 271, endPoint y: 148, distance: 13.8
click at [267, 134] on span "useSmartWallets" at bounding box center [264, 131] width 41 height 6
click at [312, 150] on code "import { useSmartWallets } from '@privy-io/react-auth/smart-wallets' ; const { …" at bounding box center [324, 226] width 237 height 215
drag, startPoint x: 312, startPoint y: 151, endPoint x: 204, endPoint y: 150, distance: 107.8
click at [204, 150] on div "import { useSmartWallets } from '@privy-io/react-auth/smart-wallets' ; const { …" at bounding box center [324, 226] width 248 height 225
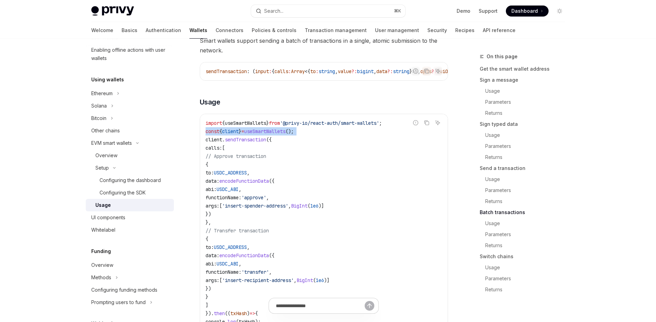
copy code "const { client } = useSmartWallets ();"
click at [244, 126] on span "useSmartWallets" at bounding box center [245, 123] width 41 height 6
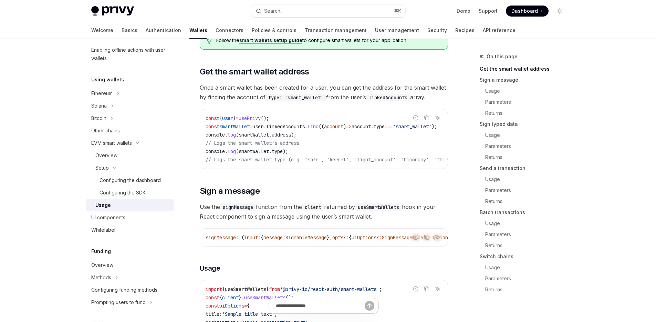
scroll to position [12, 0]
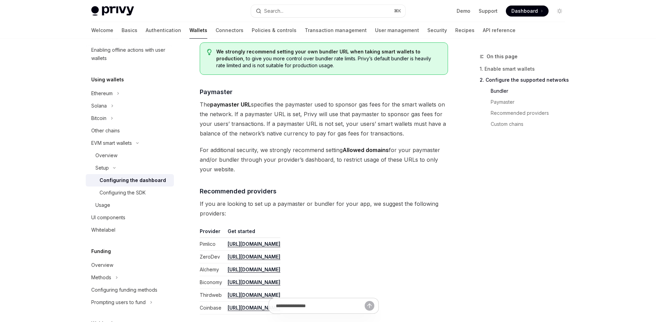
scroll to position [672, 0]
click at [369, 151] on strong "Allowed domains" at bounding box center [366, 150] width 46 height 7
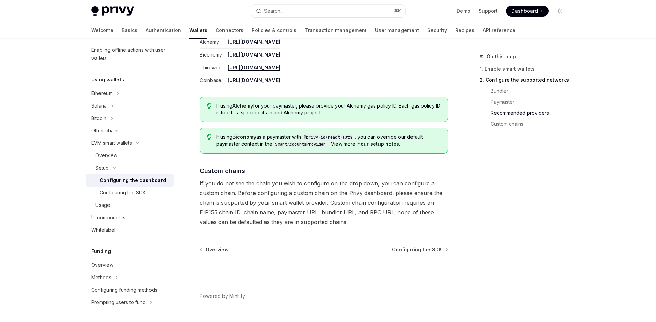
scroll to position [902, 0]
click at [312, 166] on h4 "​ Custom chains" at bounding box center [324, 169] width 248 height 9
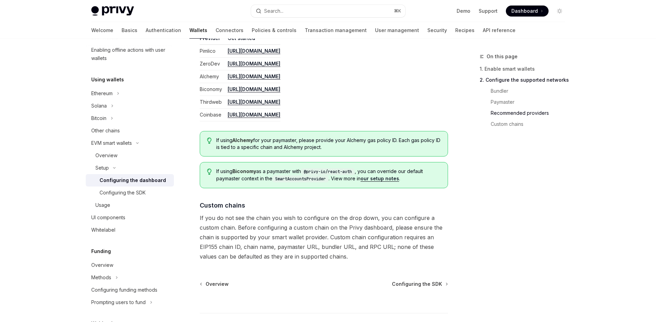
scroll to position [858, 0]
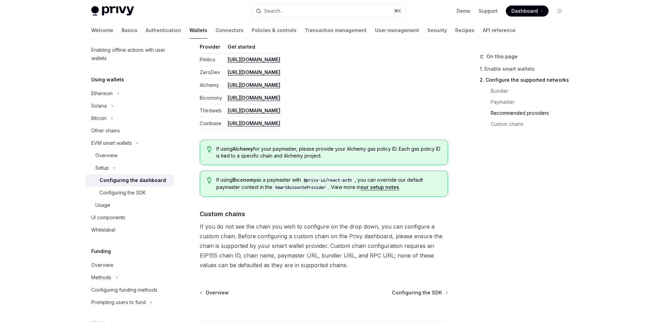
click at [422, 298] on div at bounding box center [324, 308] width 248 height 25
click at [422, 292] on span "Configuring the SDK" at bounding box center [417, 292] width 50 height 7
type textarea "*"
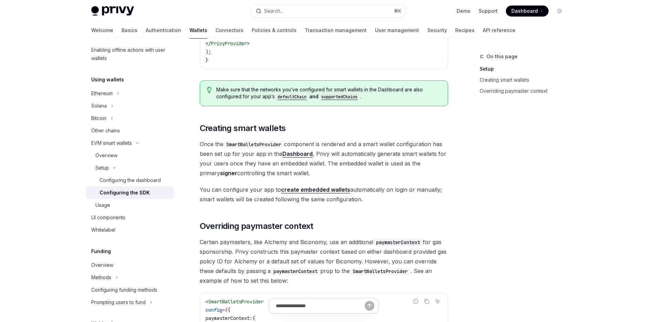
scroll to position [335, 0]
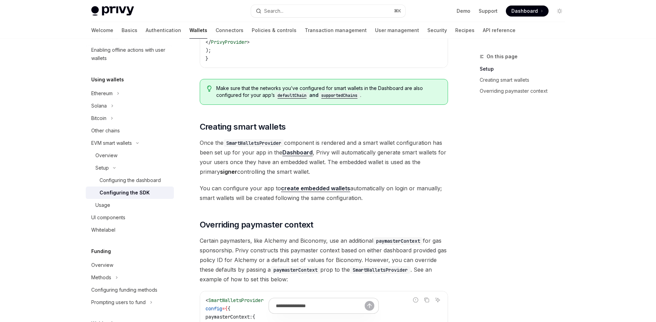
click at [431, 156] on span "Once the SmartWalletsProvider component is rendered and a smart wallet configur…" at bounding box center [324, 157] width 248 height 39
click at [377, 179] on div "Looking to get started quickly? Check out our Smart Wallets starter repo . You …" at bounding box center [324, 132] width 248 height 658
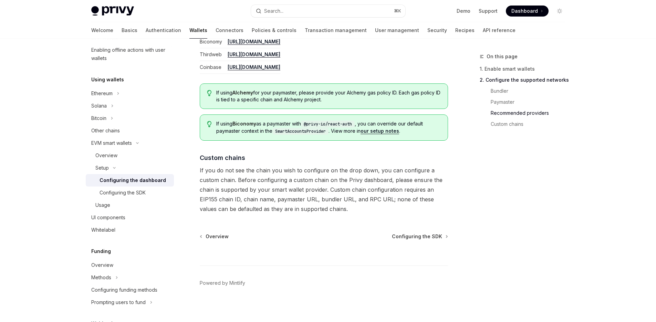
scroll to position [917, 0]
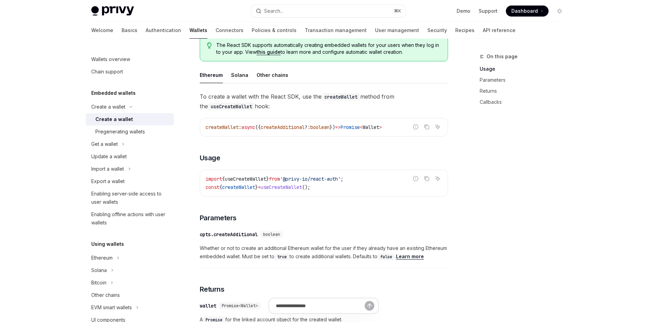
scroll to position [165, 0]
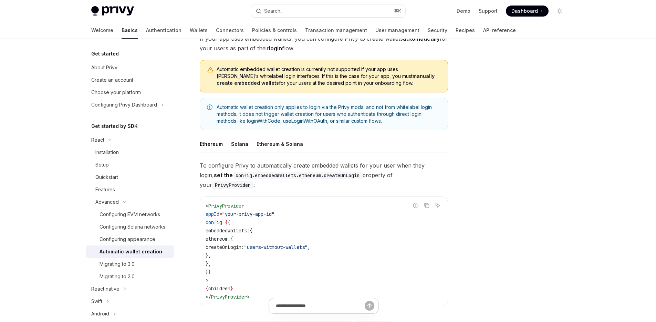
scroll to position [84, 0]
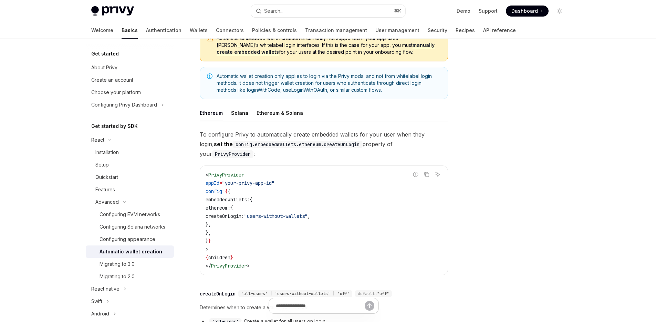
click at [242, 231] on code "< PrivyProvider appId = "your-privy-app-id" config = { { embeddedWallets: { eth…" at bounding box center [324, 220] width 237 height 99
drag, startPoint x: 227, startPoint y: 231, endPoint x: 213, endPoint y: 214, distance: 22.1
click at [213, 214] on code "< PrivyProvider appId = "your-privy-app-id" config = { { embeddedWallets: { eth…" at bounding box center [324, 220] width 237 height 99
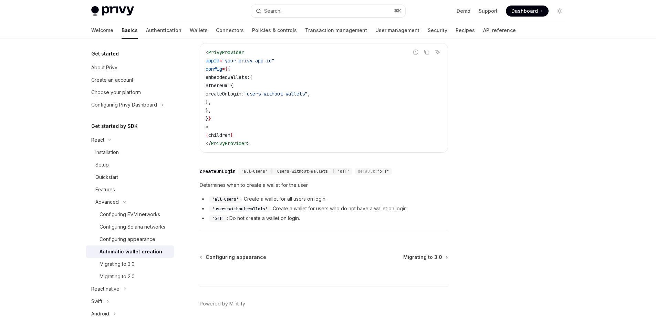
scroll to position [206, 0]
click at [236, 115] on code "< PrivyProvider appId = "your-privy-app-id" config = { { embeddedWallets: { eth…" at bounding box center [324, 98] width 237 height 99
drag, startPoint x: 229, startPoint y: 110, endPoint x: 199, endPoint y: 63, distance: 55.3
click at [200, 63] on div "Report incorrect code Copy Ask AI < PrivyProvider appId = "your-privy-app-id" c…" at bounding box center [324, 98] width 248 height 110
copy code "config = { { embeddedWallets: { ethereum: { createOnLogin: "users-without-walle…"
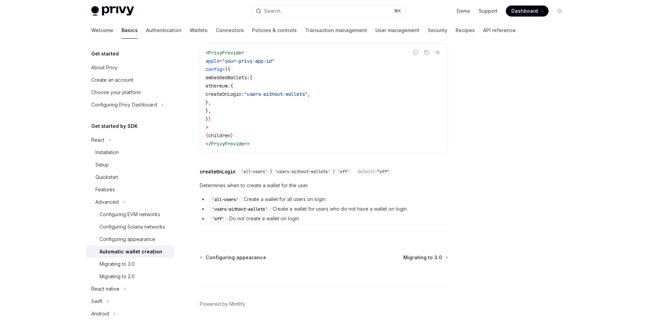
drag, startPoint x: 294, startPoint y: 121, endPoint x: 282, endPoint y: 117, distance: 13.0
click at [291, 120] on code "< PrivyProvider appId = "your-privy-app-id" config = { { embeddedWallets: { eth…" at bounding box center [324, 98] width 237 height 99
drag, startPoint x: 241, startPoint y: 101, endPoint x: 194, endPoint y: 66, distance: 58.8
click at [194, 66] on div "Advanced Automatic wallet creation OpenAI Open in ChatGPT OpenAI Open in ChatGP…" at bounding box center [259, 96] width 380 height 500
copy code "embeddedWallets: { ethereum: { createOnLogin: "users-without-wallets" , }, },"
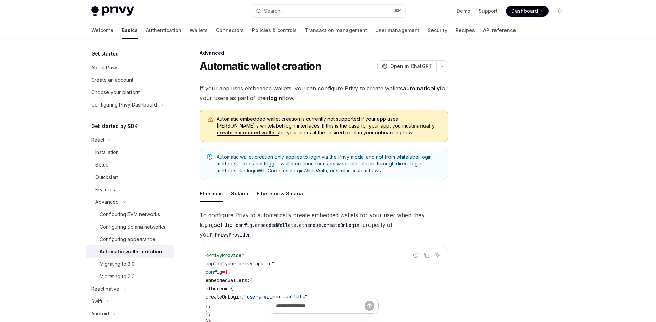
scroll to position [0, 0]
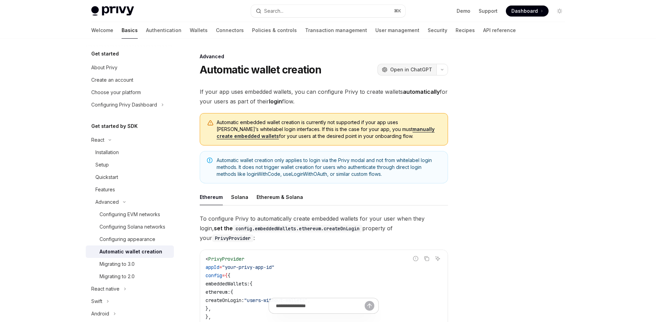
click at [410, 68] on span "Open in ChatGPT" at bounding box center [411, 69] width 42 height 7
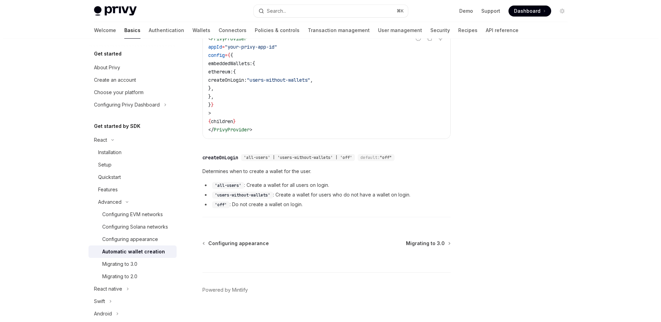
scroll to position [220, 0]
click at [338, 12] on button "Search... ⌘ K" at bounding box center [328, 11] width 154 height 12
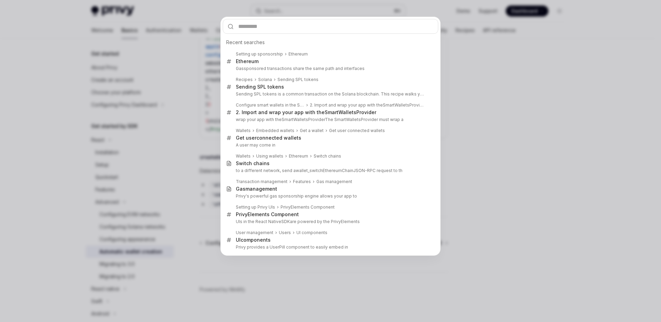
type input "**********"
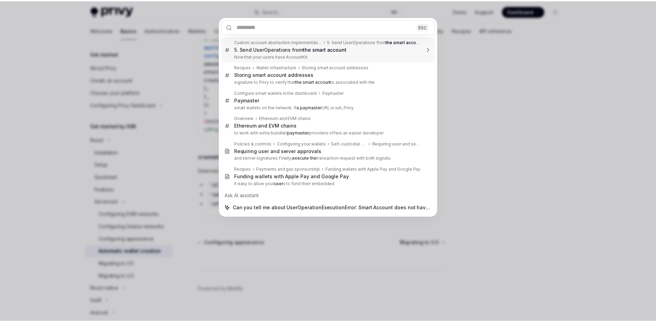
scroll to position [0, 0]
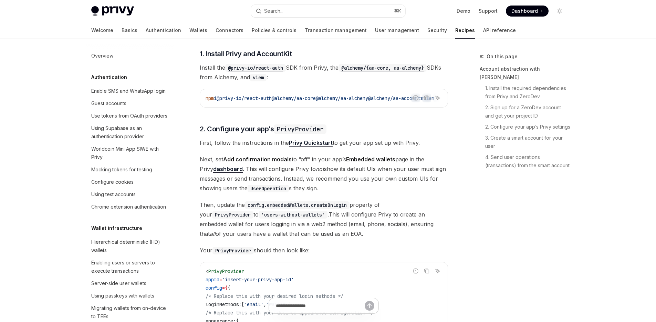
type textarea "*"
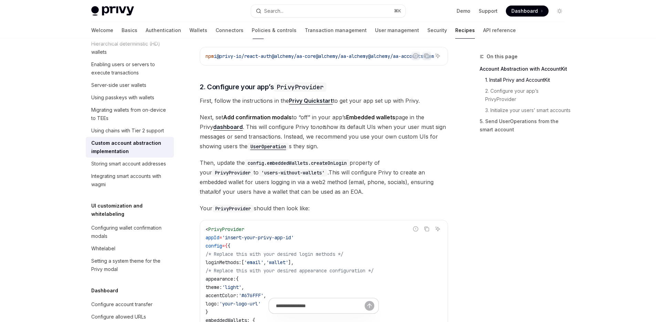
scroll to position [25, 0]
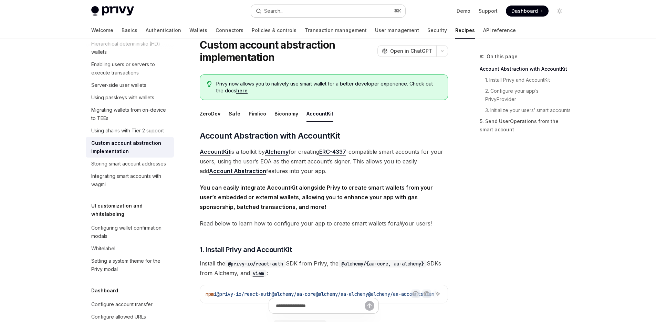
click at [310, 10] on button "Search... ⌘ K" at bounding box center [328, 11] width 154 height 12
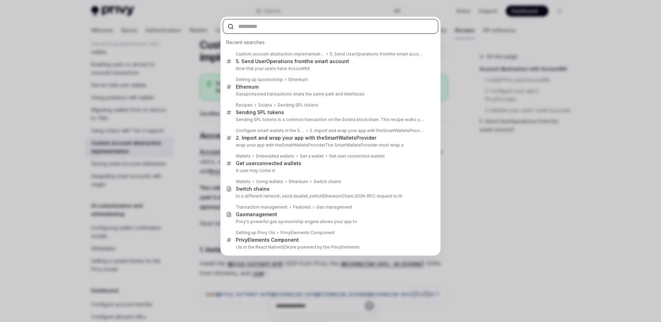
paste input "**********"
type input "**********"
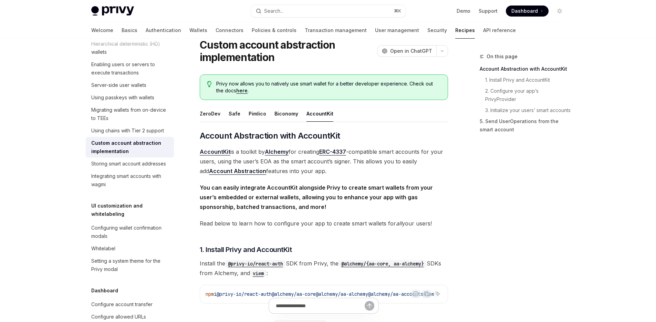
type textarea "*"
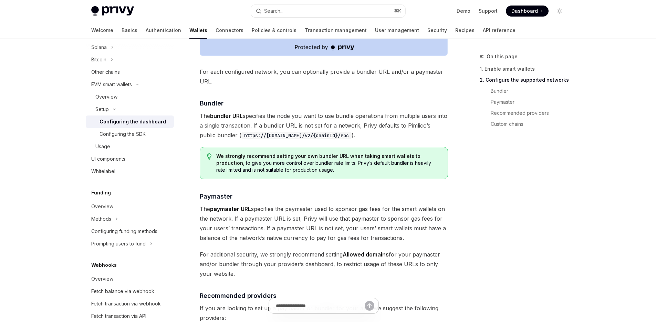
scroll to position [571, 0]
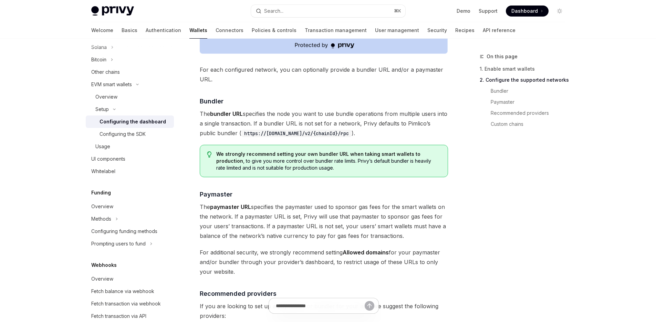
click at [377, 251] on strong "Allowed domains" at bounding box center [366, 252] width 46 height 7
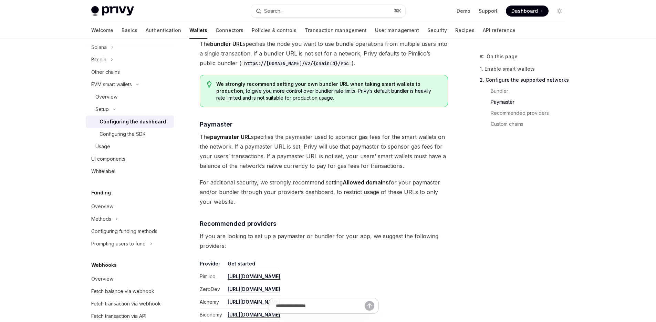
scroll to position [762, 0]
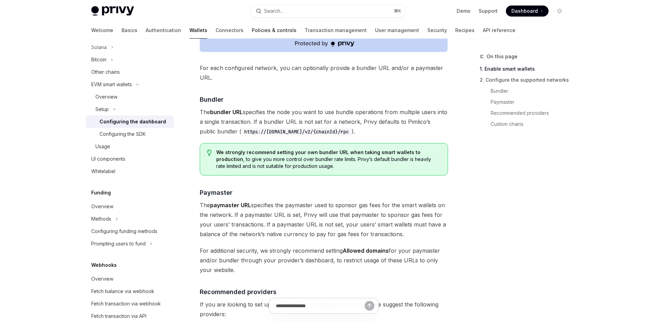
scroll to position [349, 0]
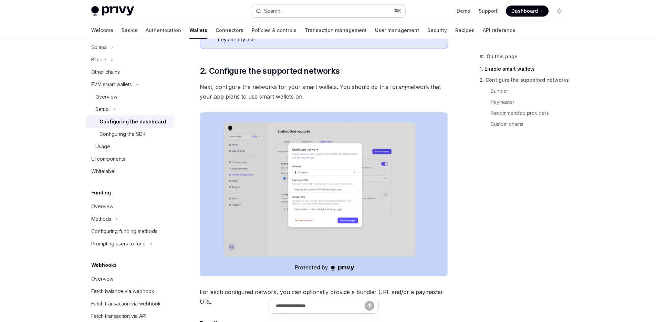
click at [307, 12] on button "Search... ⌘ K" at bounding box center [328, 11] width 154 height 12
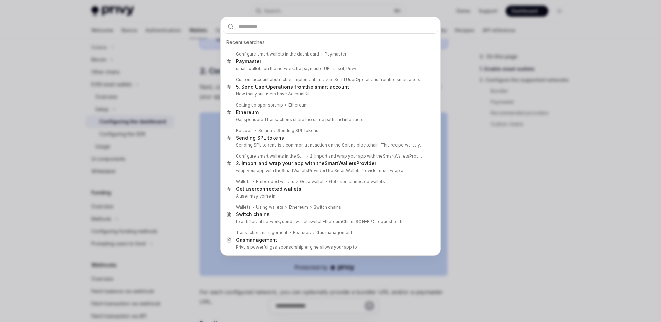
type input "**********"
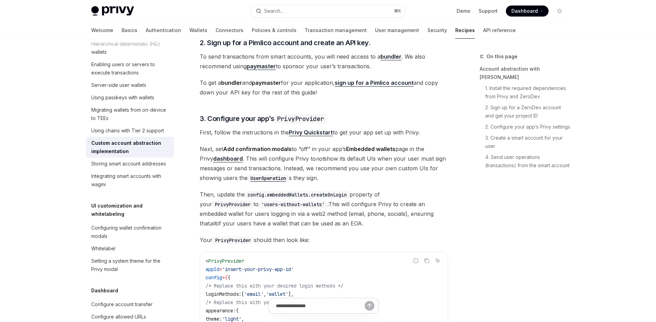
type textarea "*"
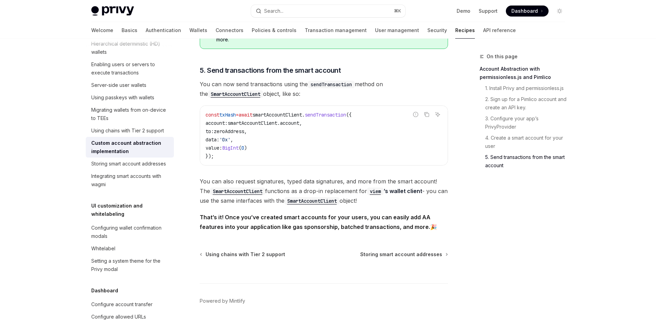
scroll to position [1426, 0]
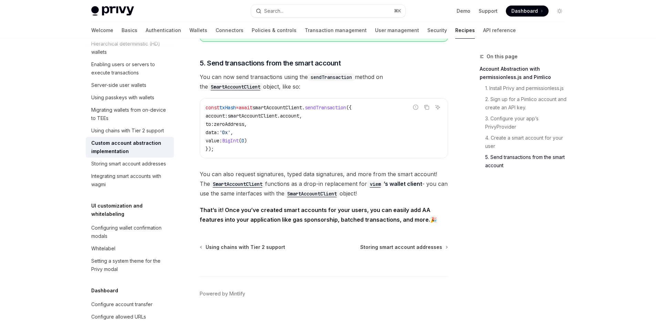
click at [232, 180] on code "SmartAccountClient" at bounding box center [237, 184] width 55 height 8
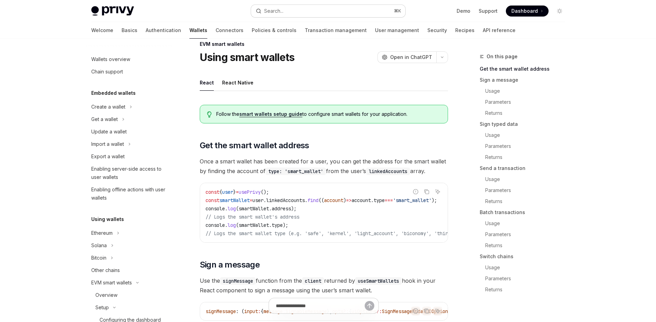
scroll to position [140, 0]
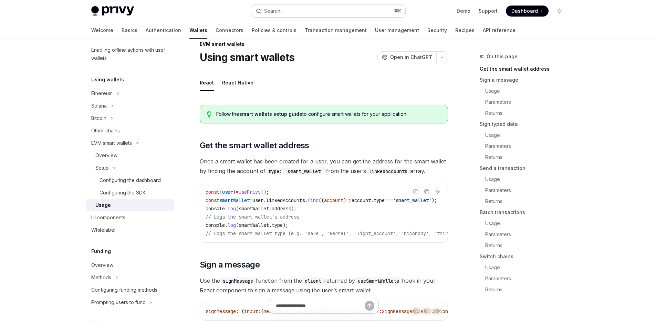
click at [297, 9] on button "Search... ⌘ K" at bounding box center [328, 11] width 154 height 12
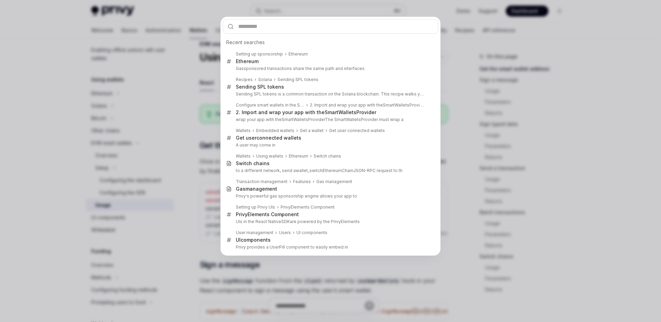
type input "**********"
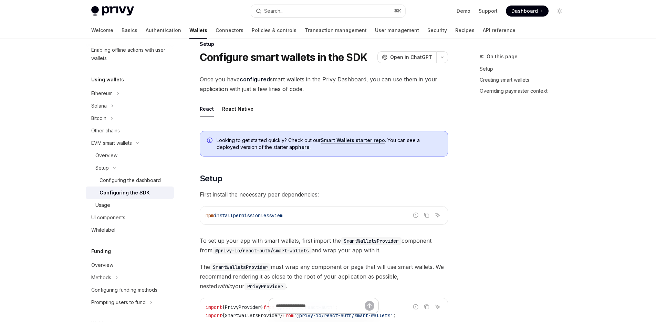
scroll to position [502, 0]
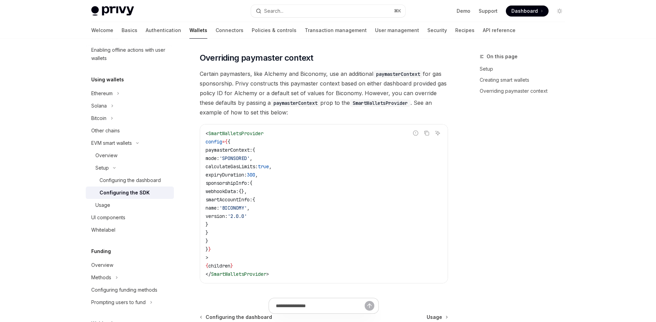
type textarea "*"
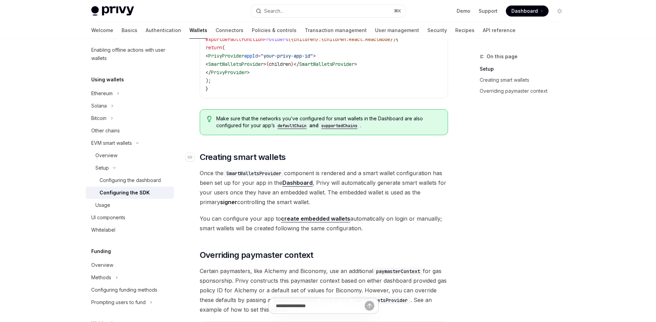
scroll to position [306, 0]
click at [365, 152] on h2 "​ Creating smart wallets" at bounding box center [324, 156] width 248 height 11
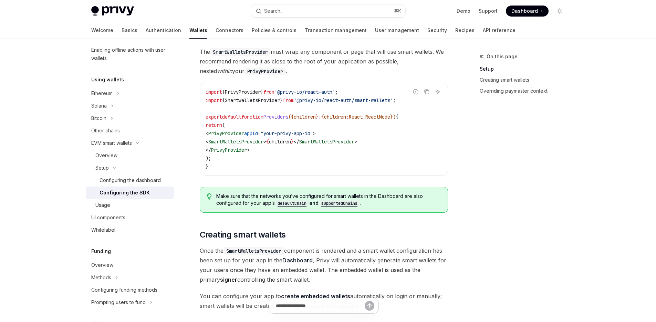
scroll to position [234, 0]
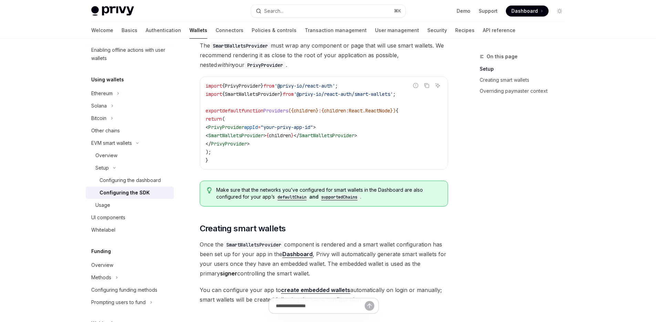
click at [520, 155] on div "On this page Setup Creating smart wallets Overriding paymaster context" at bounding box center [518, 186] width 105 height 269
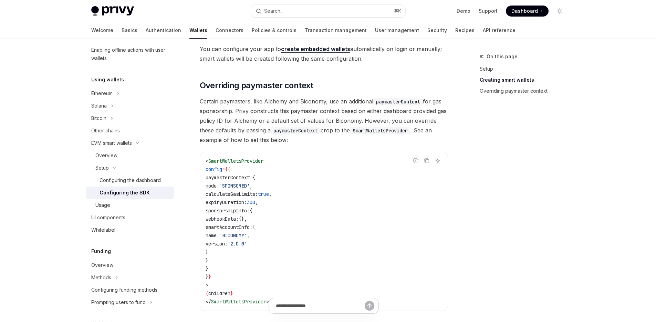
scroll to position [484, 0]
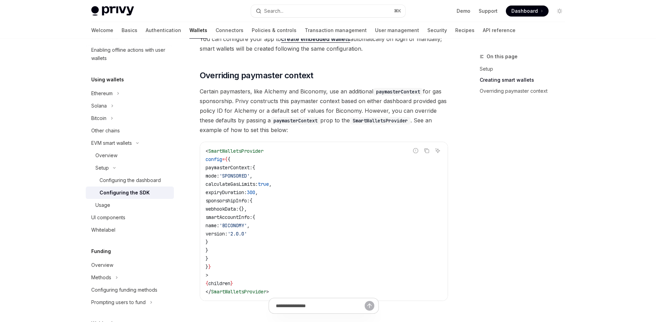
click at [415, 115] on span "Certain paymasters, like Alchemy and Biconomy, use an additional paymasterConte…" at bounding box center [324, 110] width 248 height 48
click at [413, 116] on span "Certain paymasters, like Alchemy and Biconomy, use an additional paymasterConte…" at bounding box center [324, 110] width 248 height 48
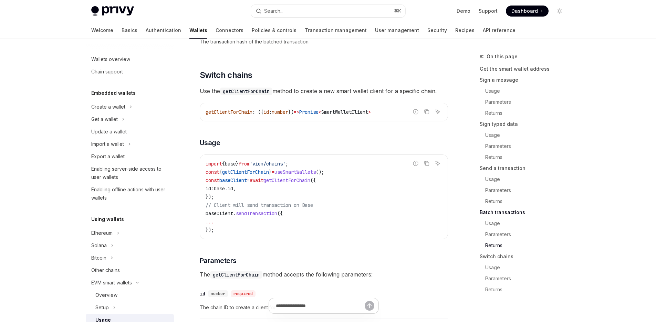
scroll to position [140, 0]
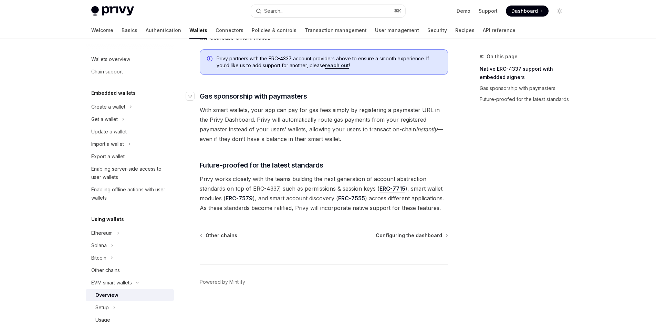
scroll to position [513, 0]
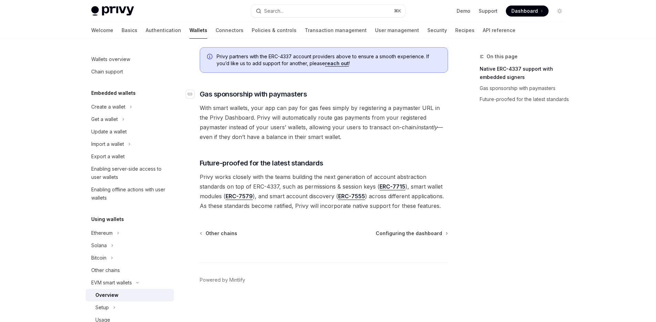
click at [298, 92] on span "Gas sponsorship with paymasters" at bounding box center [253, 94] width 107 height 10
click at [295, 95] on span "Gas sponsorship with paymasters" at bounding box center [253, 94] width 107 height 10
click at [422, 231] on span "Configuring the dashboard" at bounding box center [409, 233] width 66 height 7
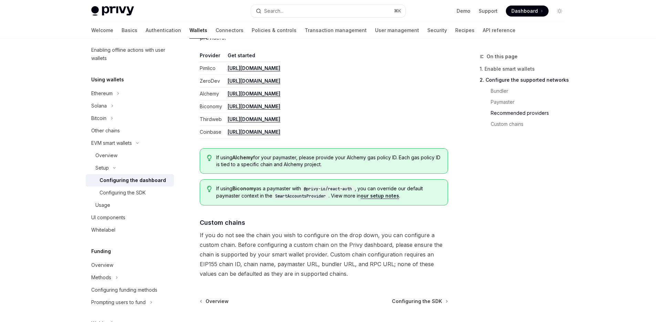
scroll to position [917, 0]
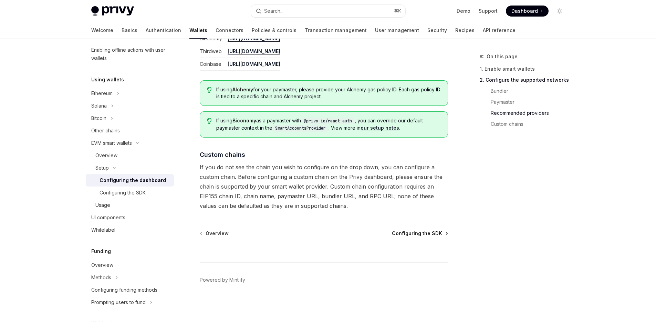
click at [416, 231] on span "Configuring the SDK" at bounding box center [417, 233] width 50 height 7
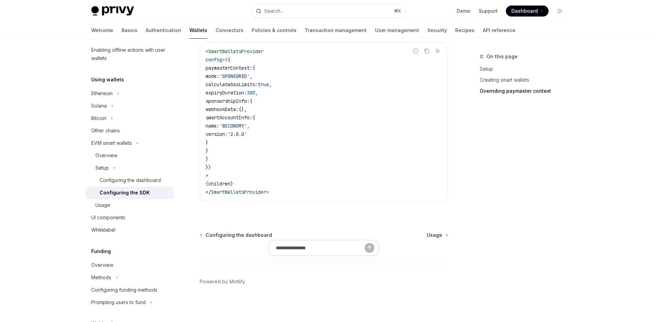
scroll to position [586, 0]
click at [437, 235] on span "Usage" at bounding box center [435, 233] width 16 height 7
type textarea "*"
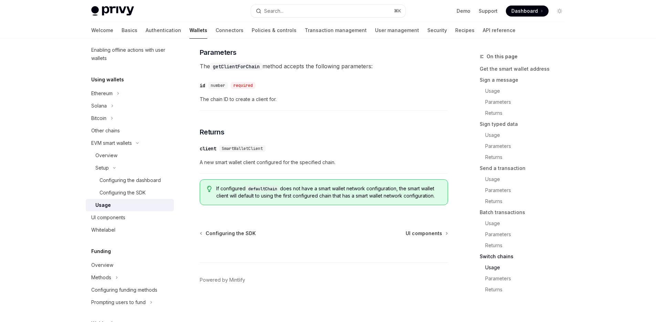
scroll to position [2120, 0]
click at [256, 192] on code "defaultChain" at bounding box center [263, 188] width 34 height 7
click at [273, 192] on code "defaultChain" at bounding box center [263, 188] width 34 height 7
